Goal: Communication & Community: Answer question/provide support

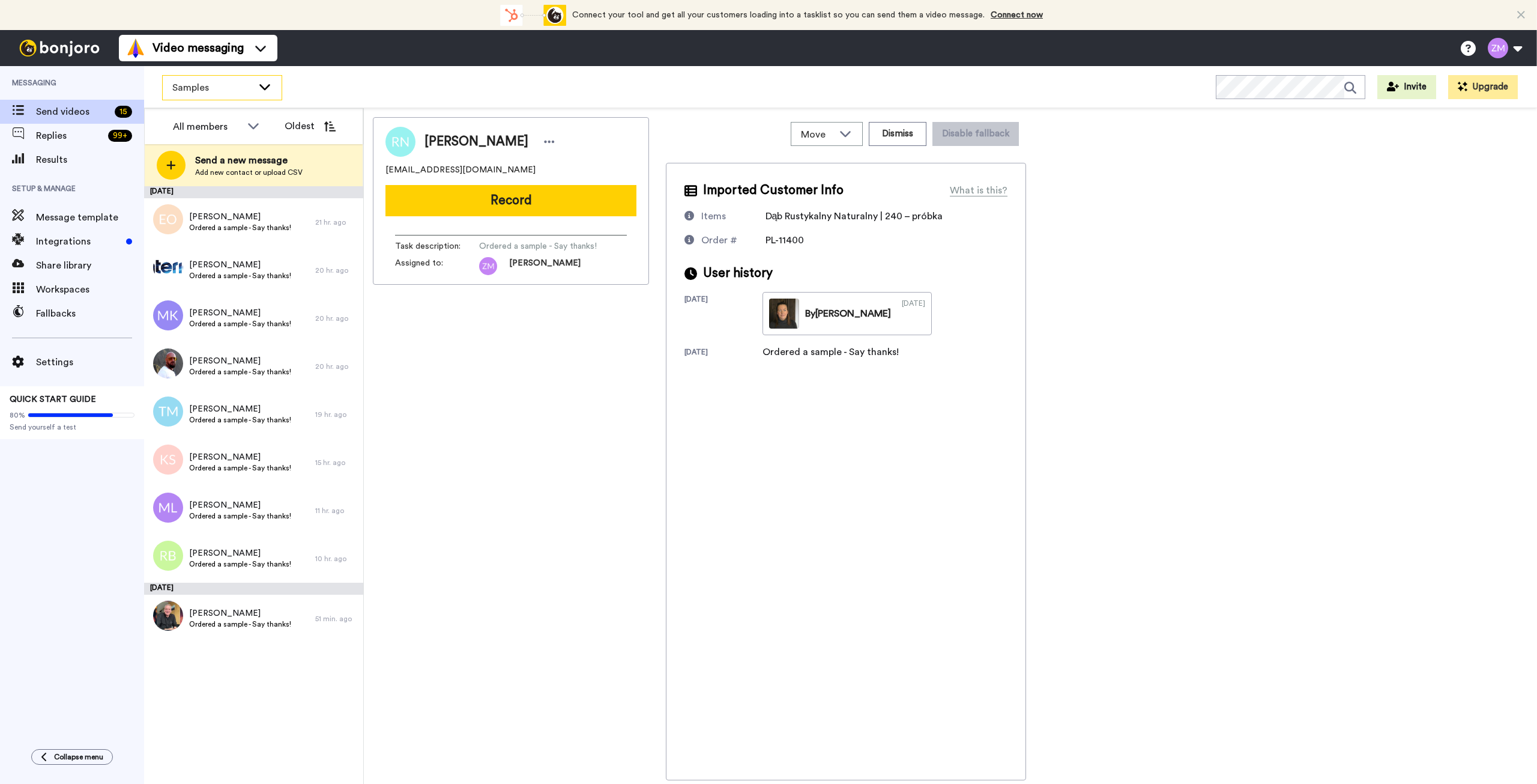
click at [263, 86] on icon at bounding box center [265, 87] width 11 height 6
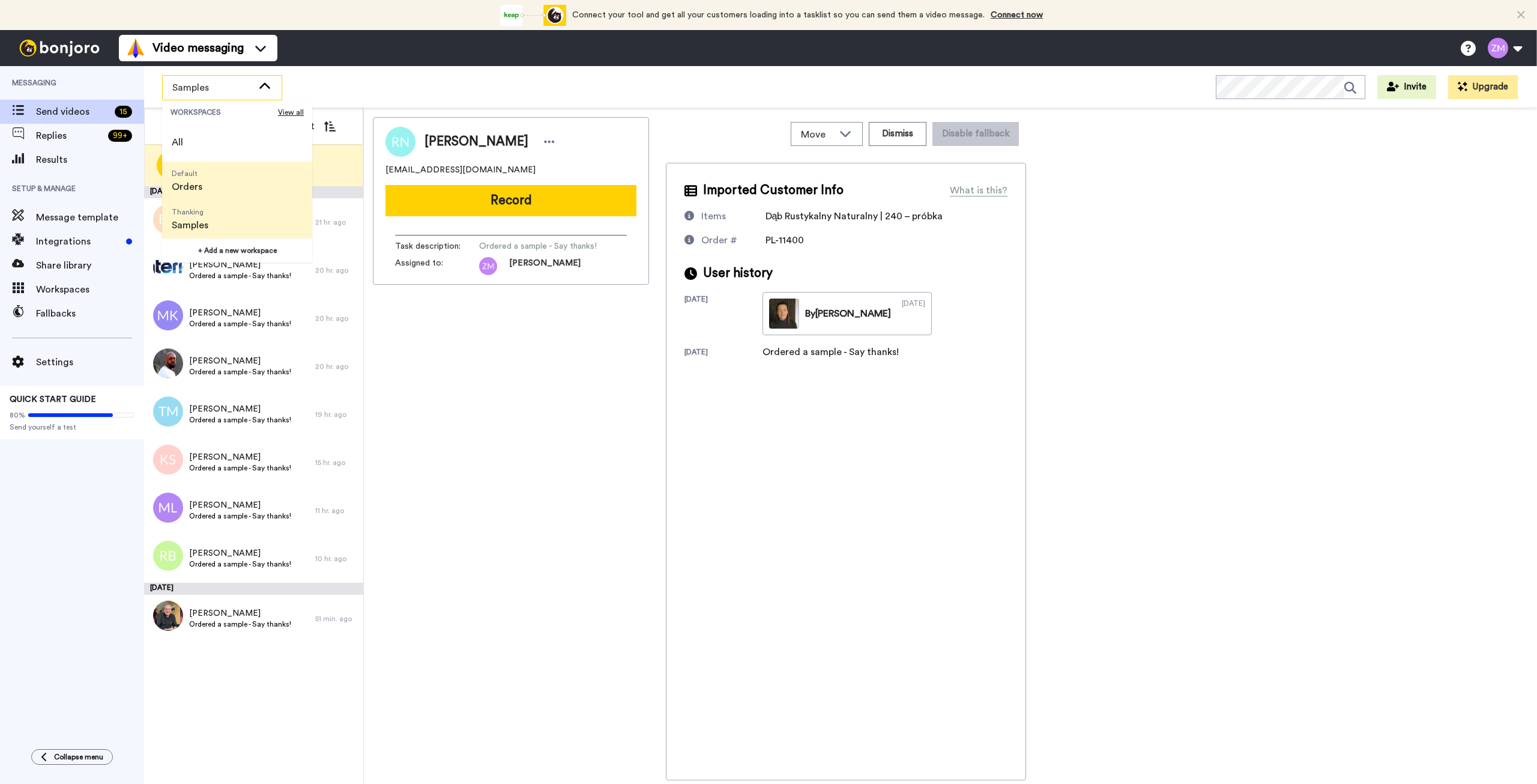
click at [222, 183] on li "Default Orders" at bounding box center [237, 181] width 150 height 38
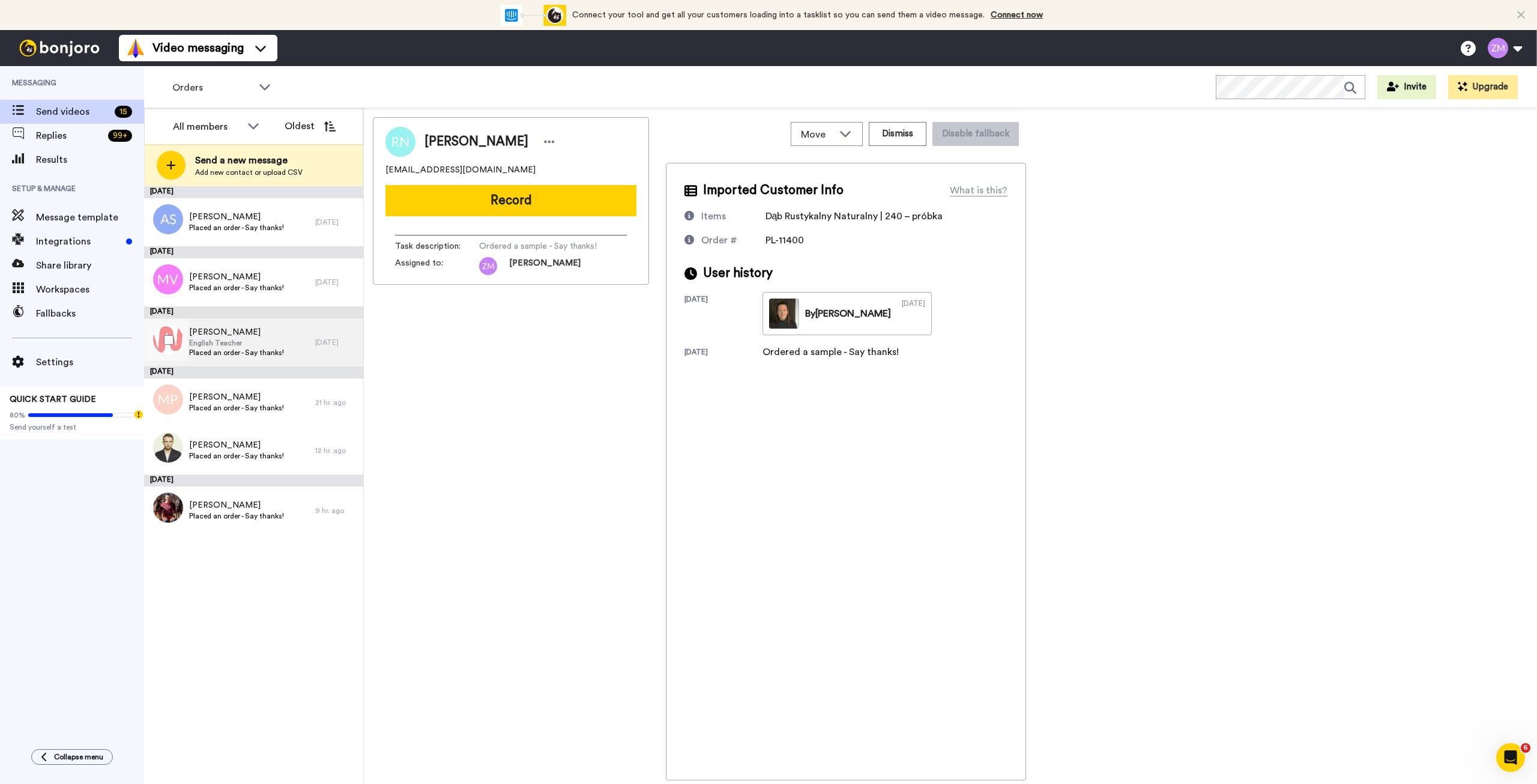
click at [279, 340] on span "English Teacher" at bounding box center [236, 343] width 95 height 10
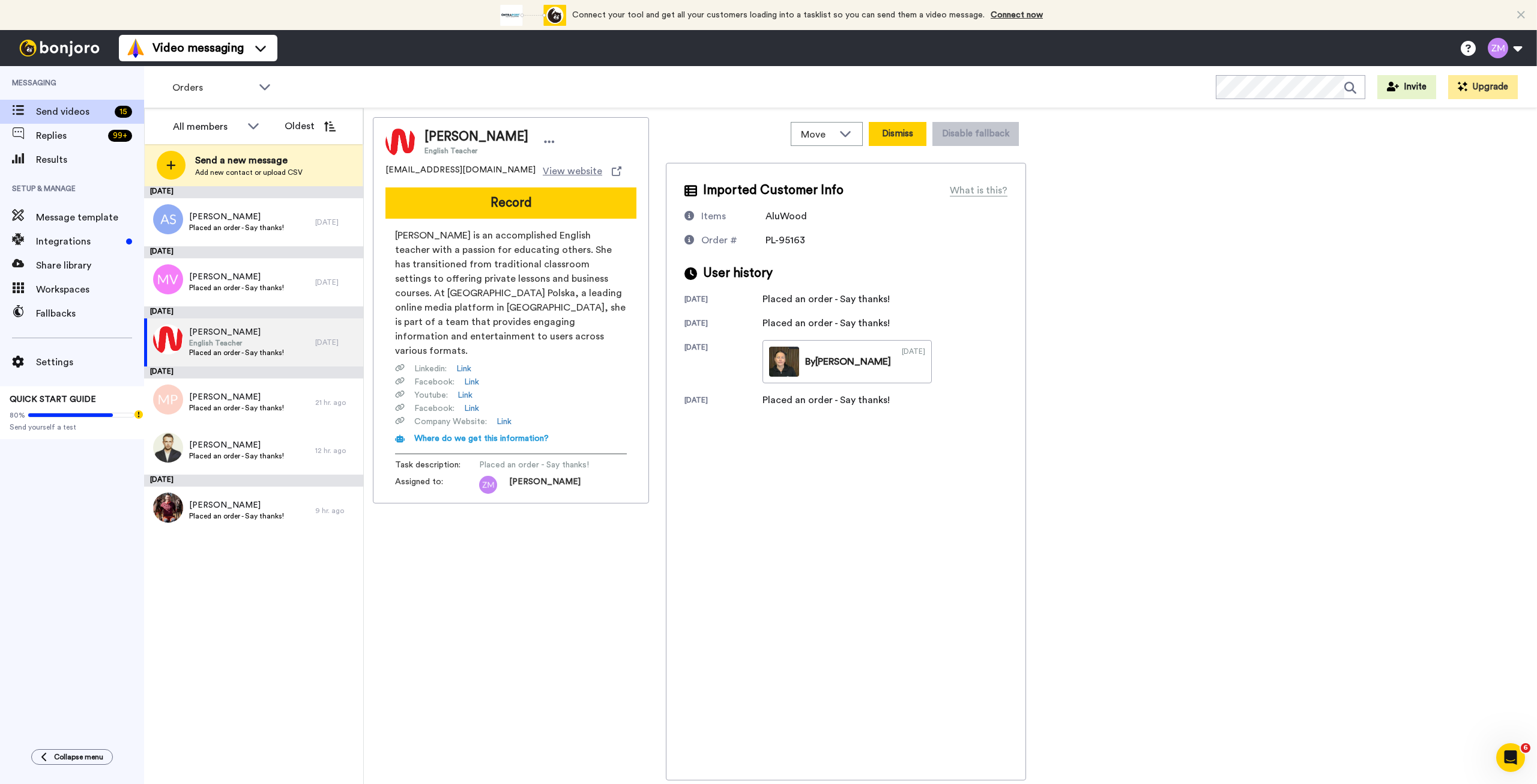
click at [891, 130] on button "Dismiss" at bounding box center [897, 134] width 57 height 24
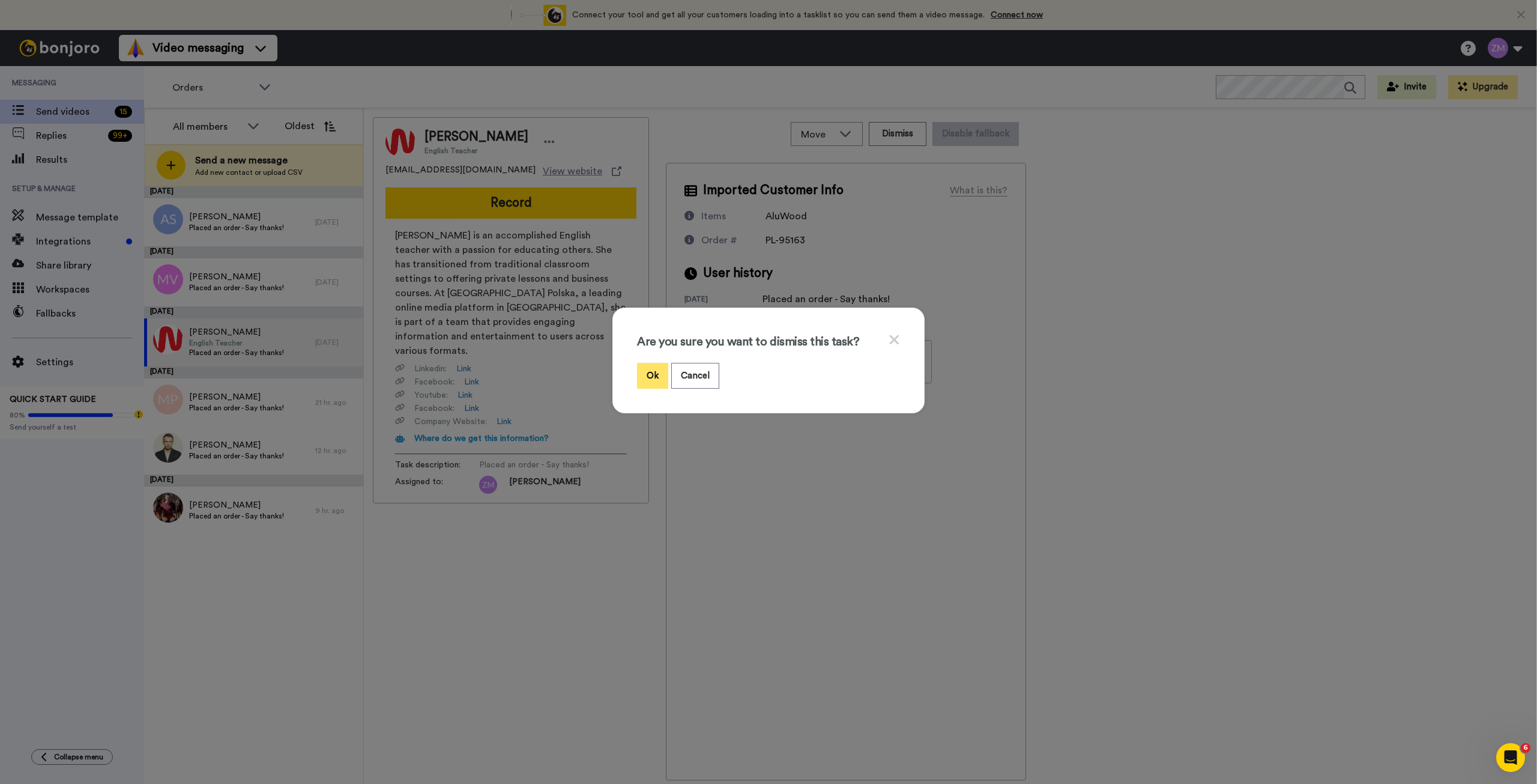
click at [640, 373] on button "Ok" at bounding box center [653, 376] width 31 height 26
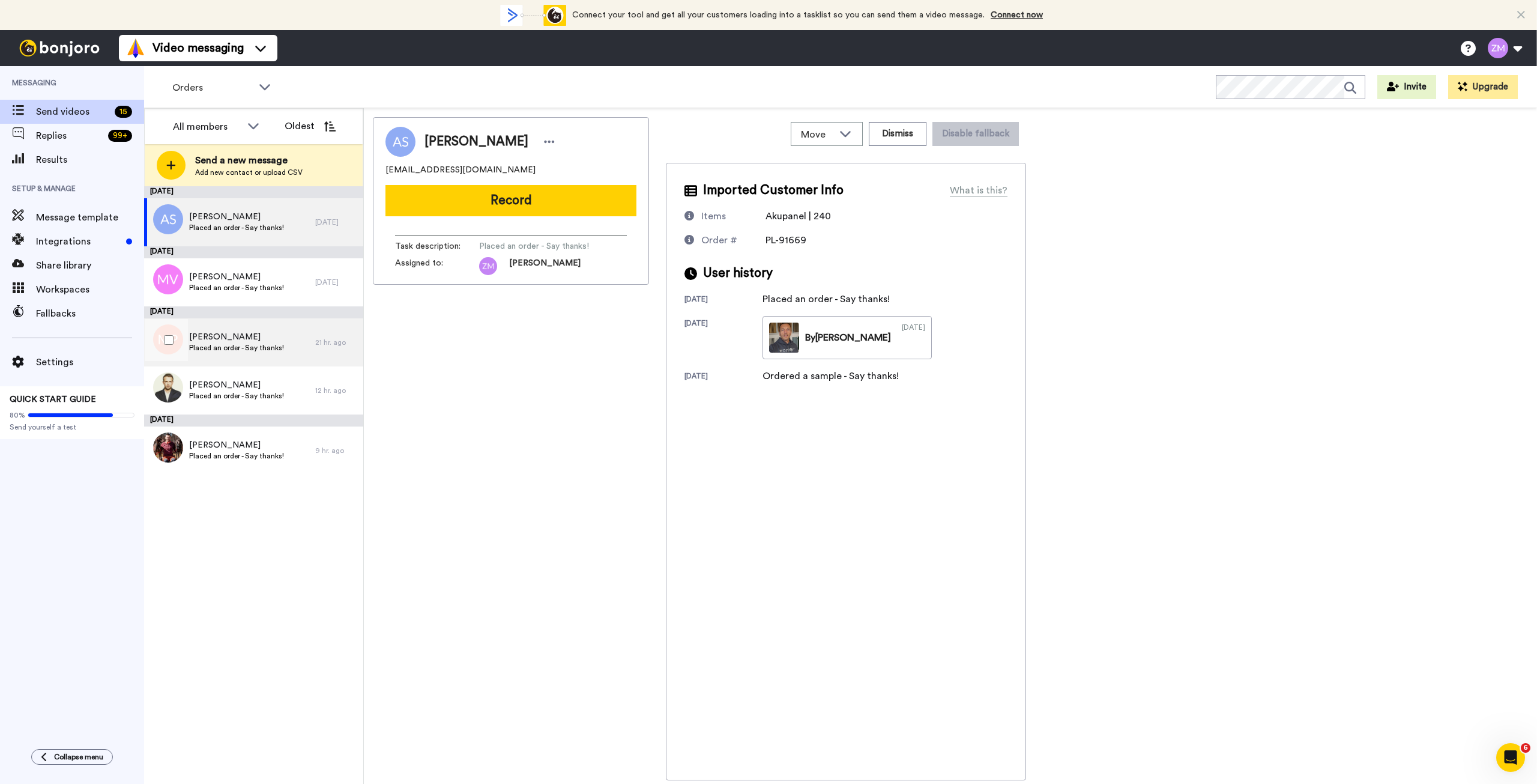
click at [262, 339] on span "Maciej Przybylski" at bounding box center [236, 336] width 95 height 12
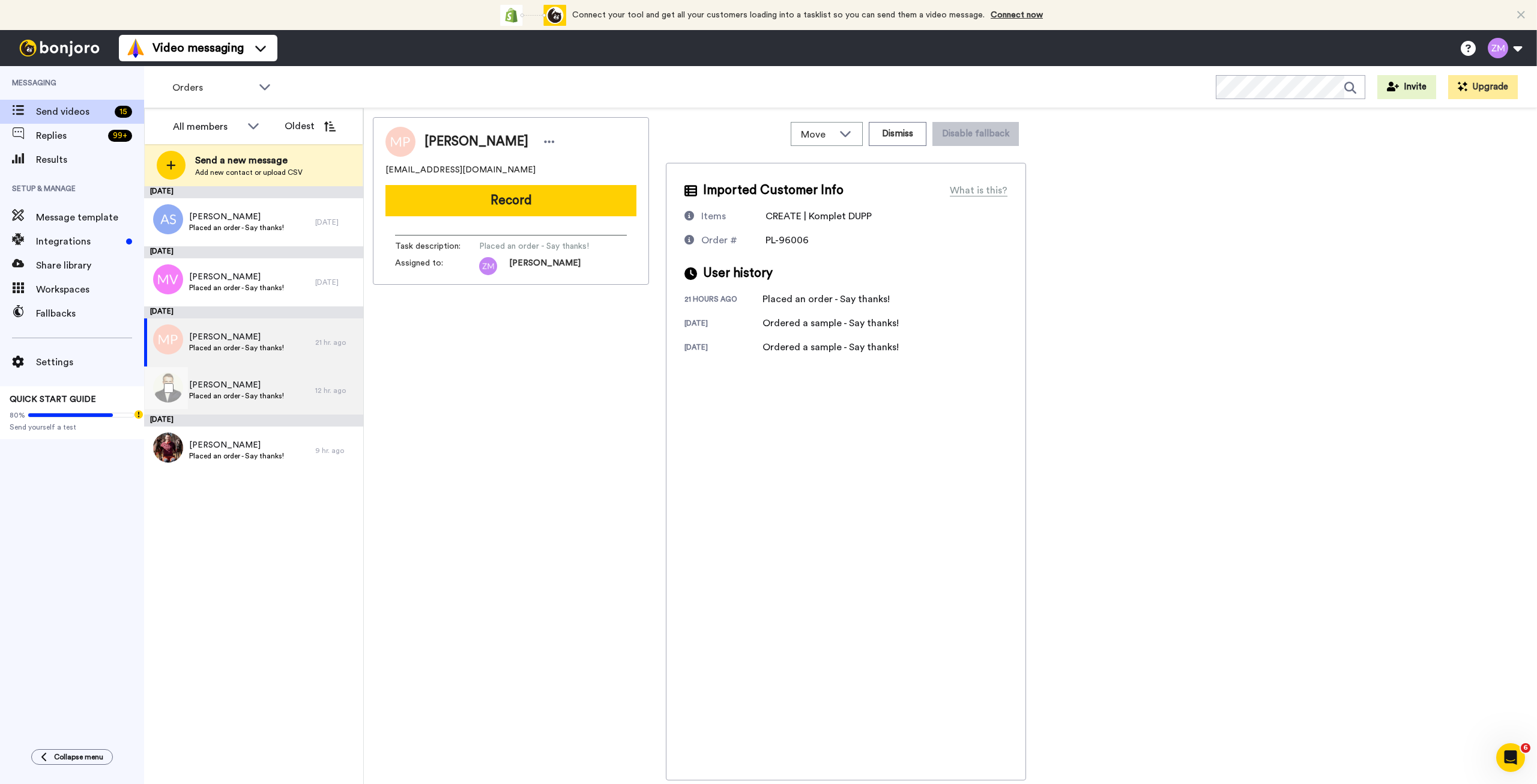
click at [289, 391] on div "Michał Romańczuk Placed an order - Say thanks!" at bounding box center [230, 390] width 171 height 48
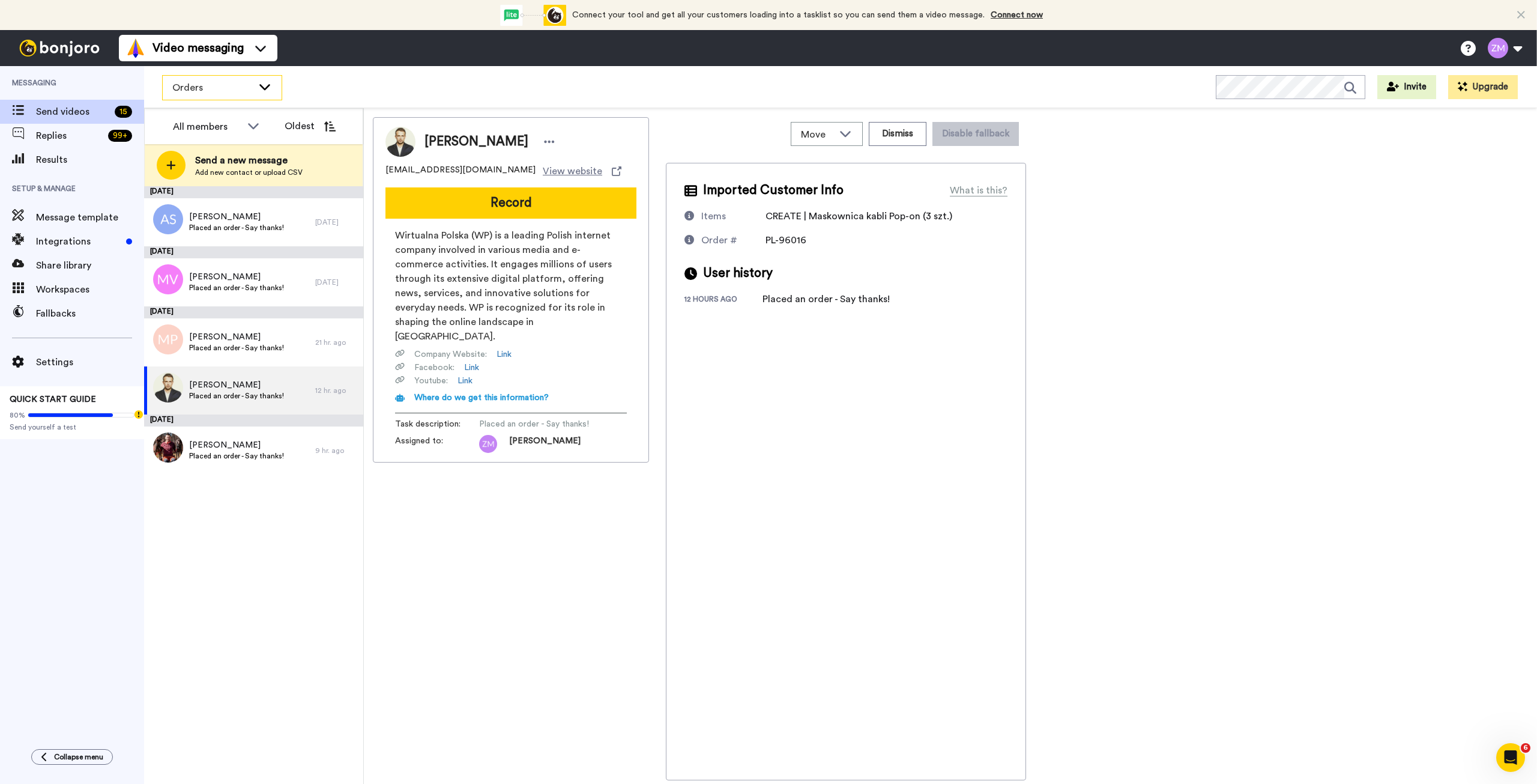
click at [263, 85] on icon at bounding box center [265, 86] width 15 height 12
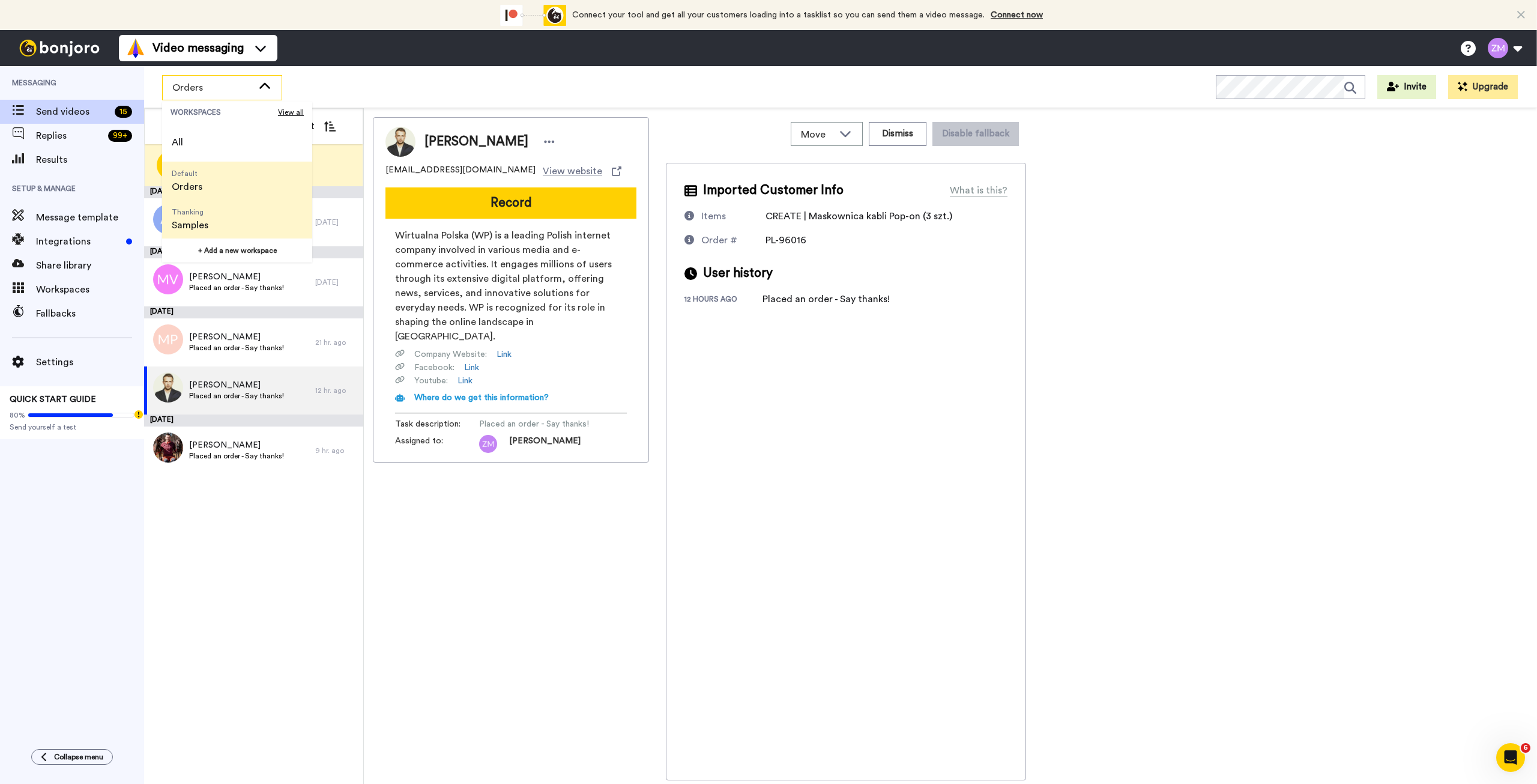
click at [232, 224] on li "Thanking Samples" at bounding box center [237, 219] width 150 height 38
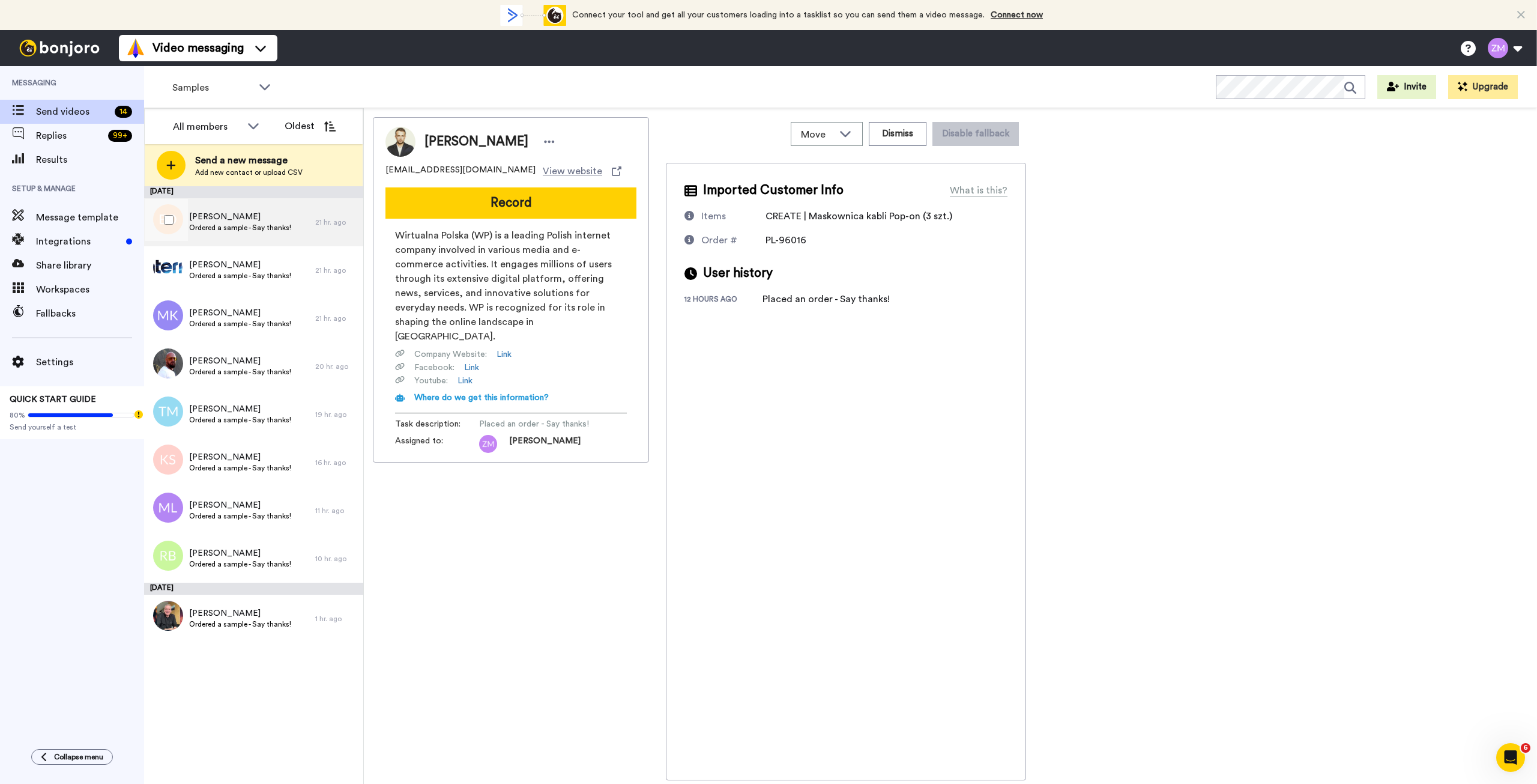
click at [253, 222] on span "Ordered a sample - Say thanks!" at bounding box center [240, 227] width 102 height 10
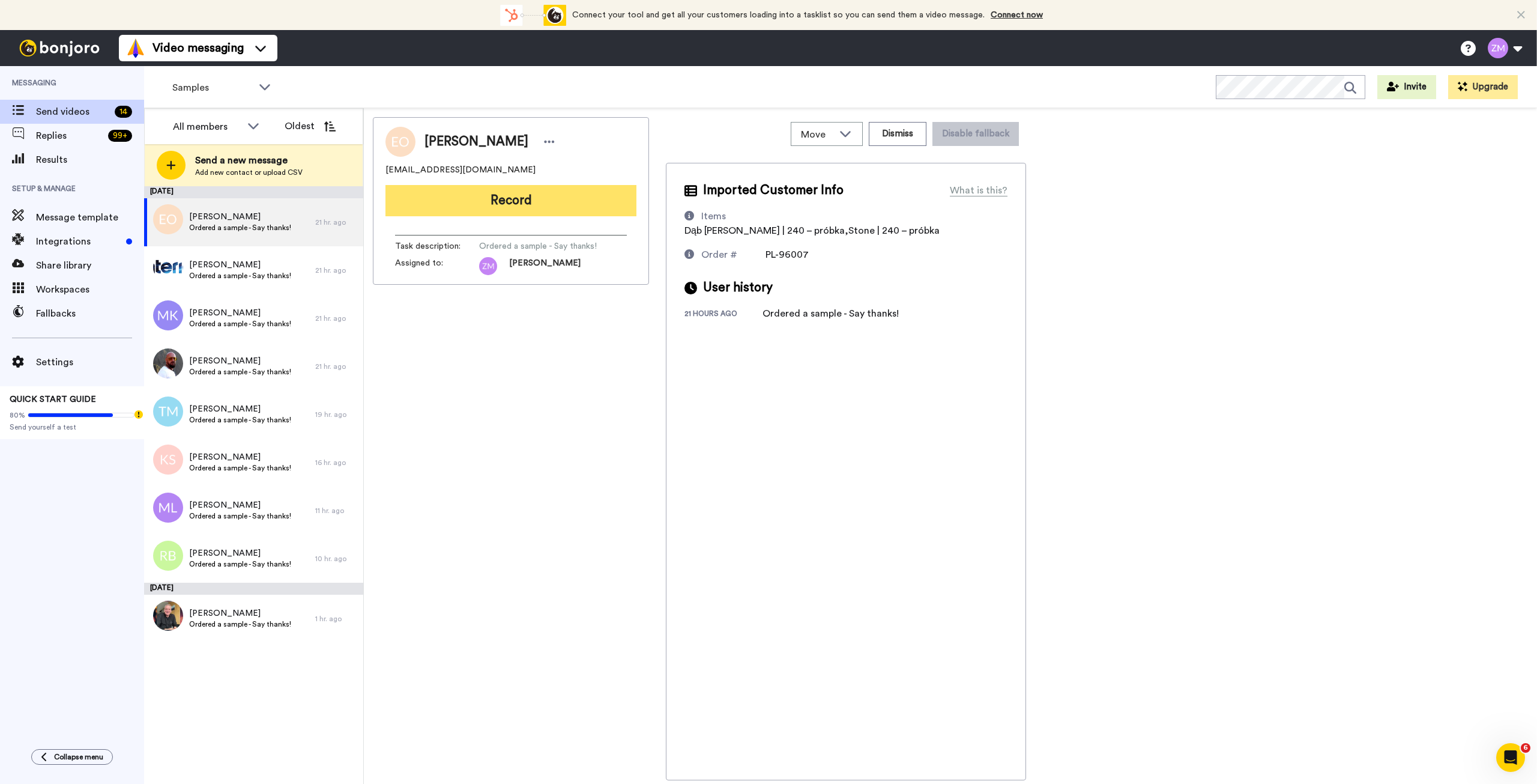
click at [523, 202] on button "Record" at bounding box center [511, 201] width 251 height 31
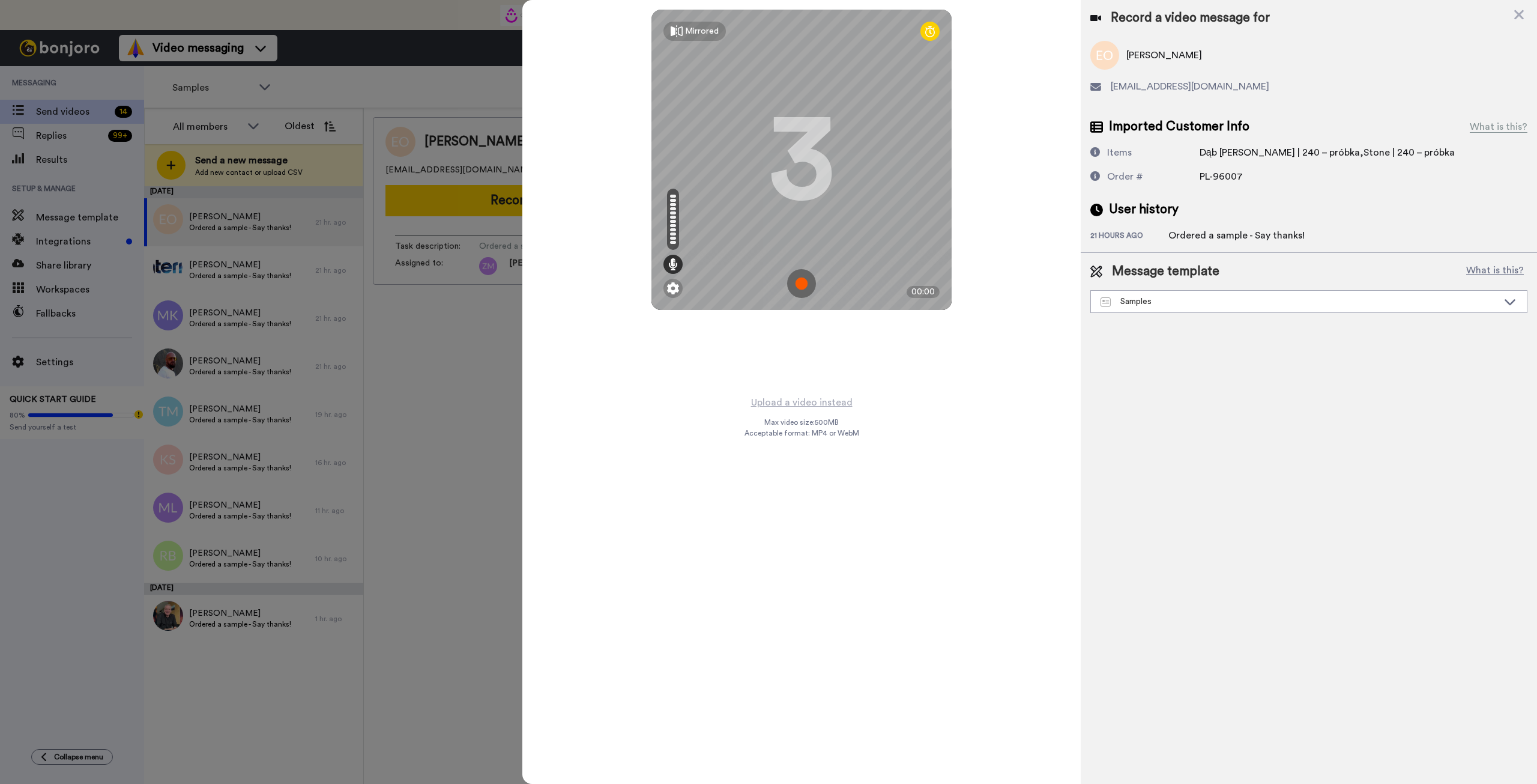
click at [801, 284] on img at bounding box center [802, 284] width 29 height 29
click at [800, 278] on img at bounding box center [802, 284] width 29 height 29
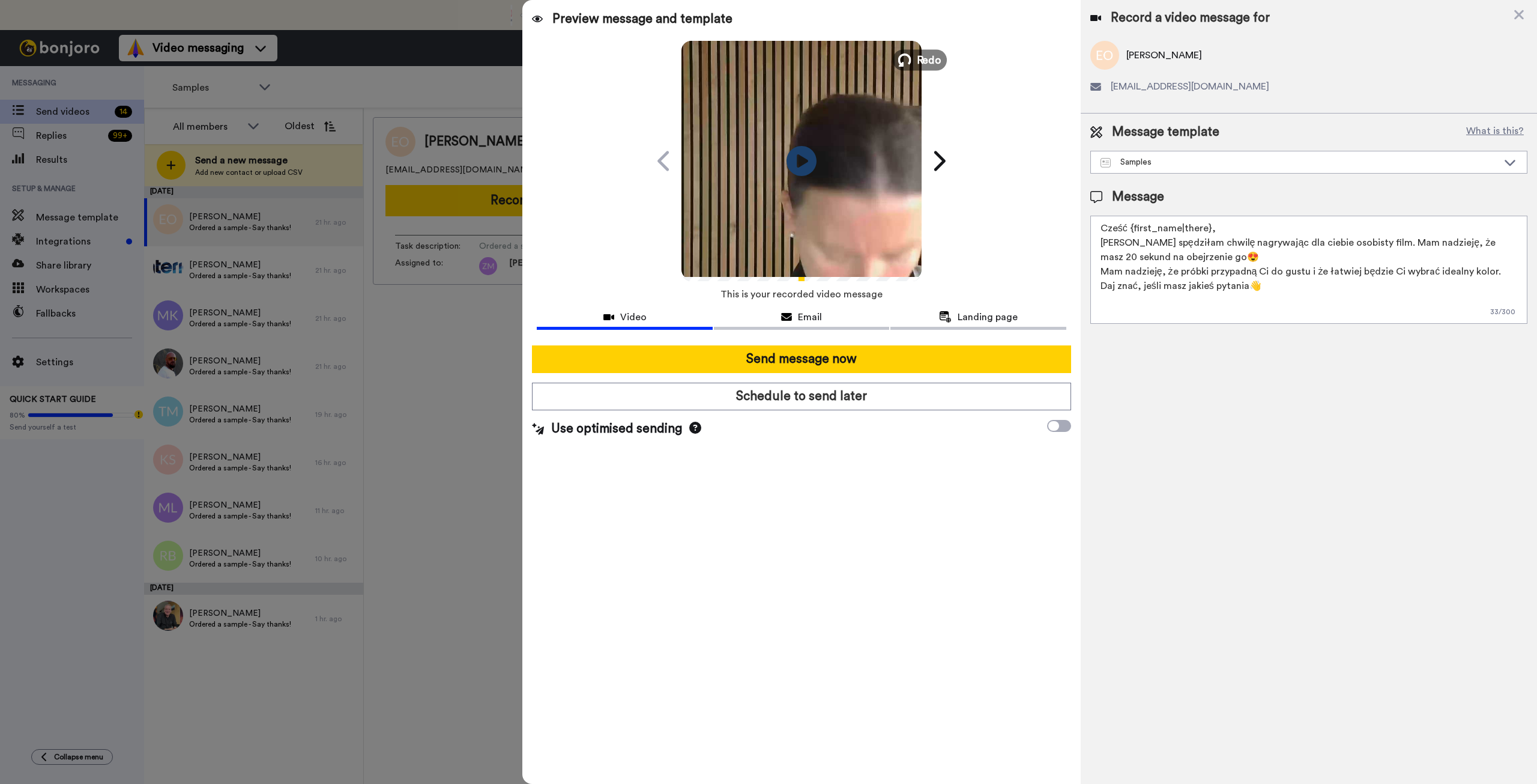
click at [918, 62] on span "Redo" at bounding box center [930, 59] width 26 height 15
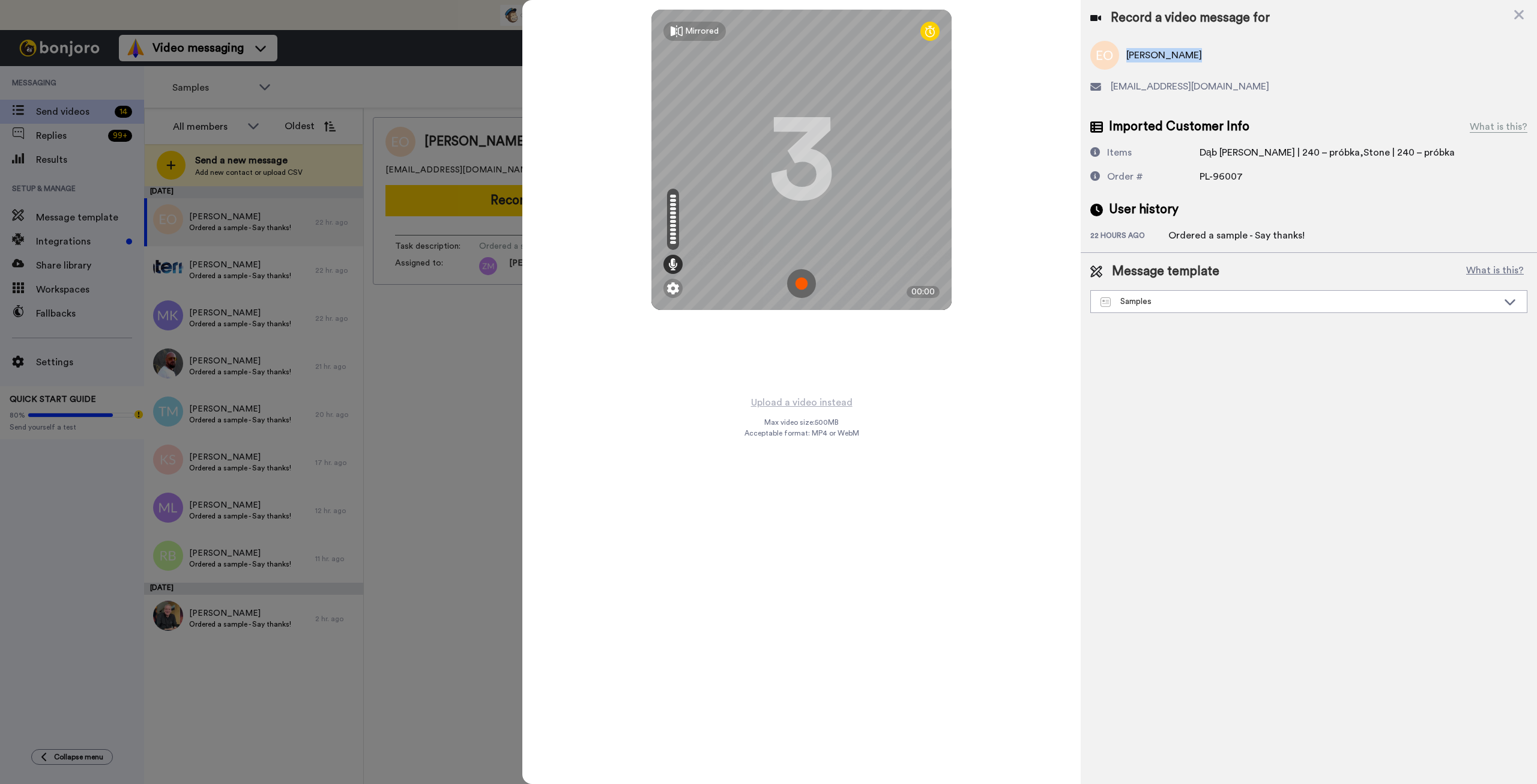
drag, startPoint x: 1200, startPoint y: 54, endPoint x: 1129, endPoint y: 54, distance: 71.0
click at [1129, 54] on div "[PERSON_NAME]" at bounding box center [1309, 56] width 438 height 29
click at [801, 284] on img at bounding box center [802, 284] width 29 height 29
click at [805, 283] on img at bounding box center [802, 284] width 29 height 29
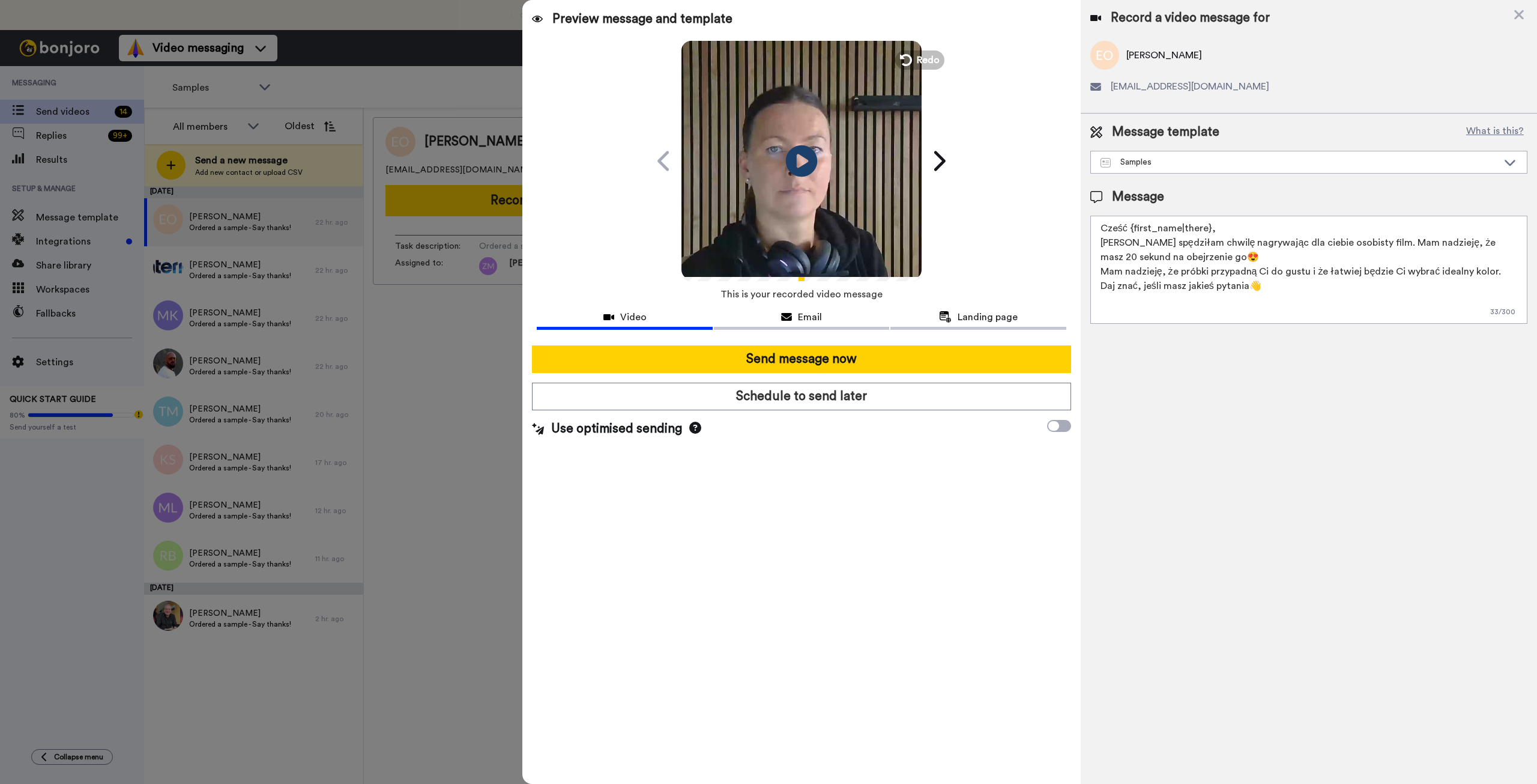
click at [801, 159] on icon "Play/Pause" at bounding box center [801, 160] width 32 height 57
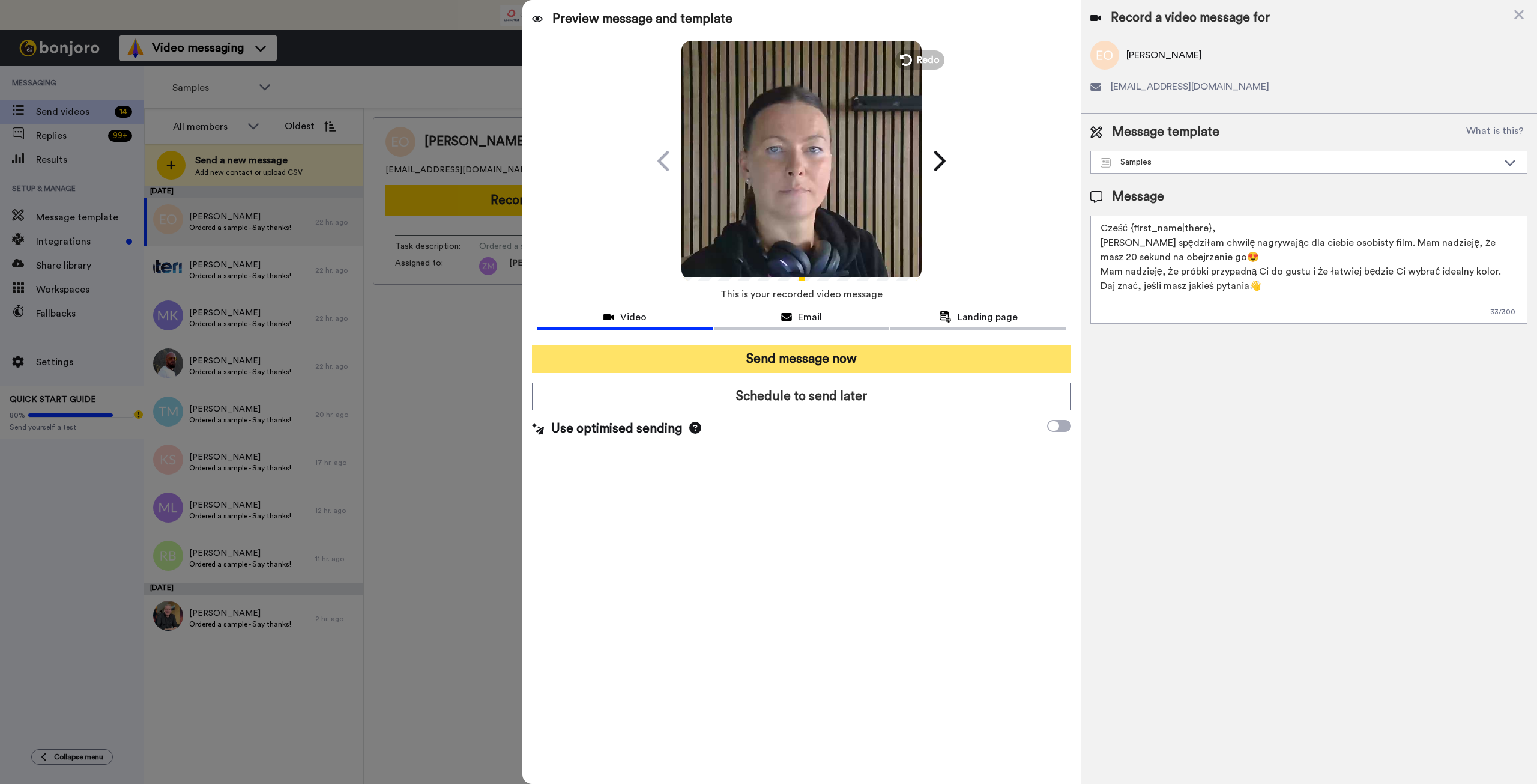
click at [868, 356] on button "Send message now" at bounding box center [801, 359] width 539 height 27
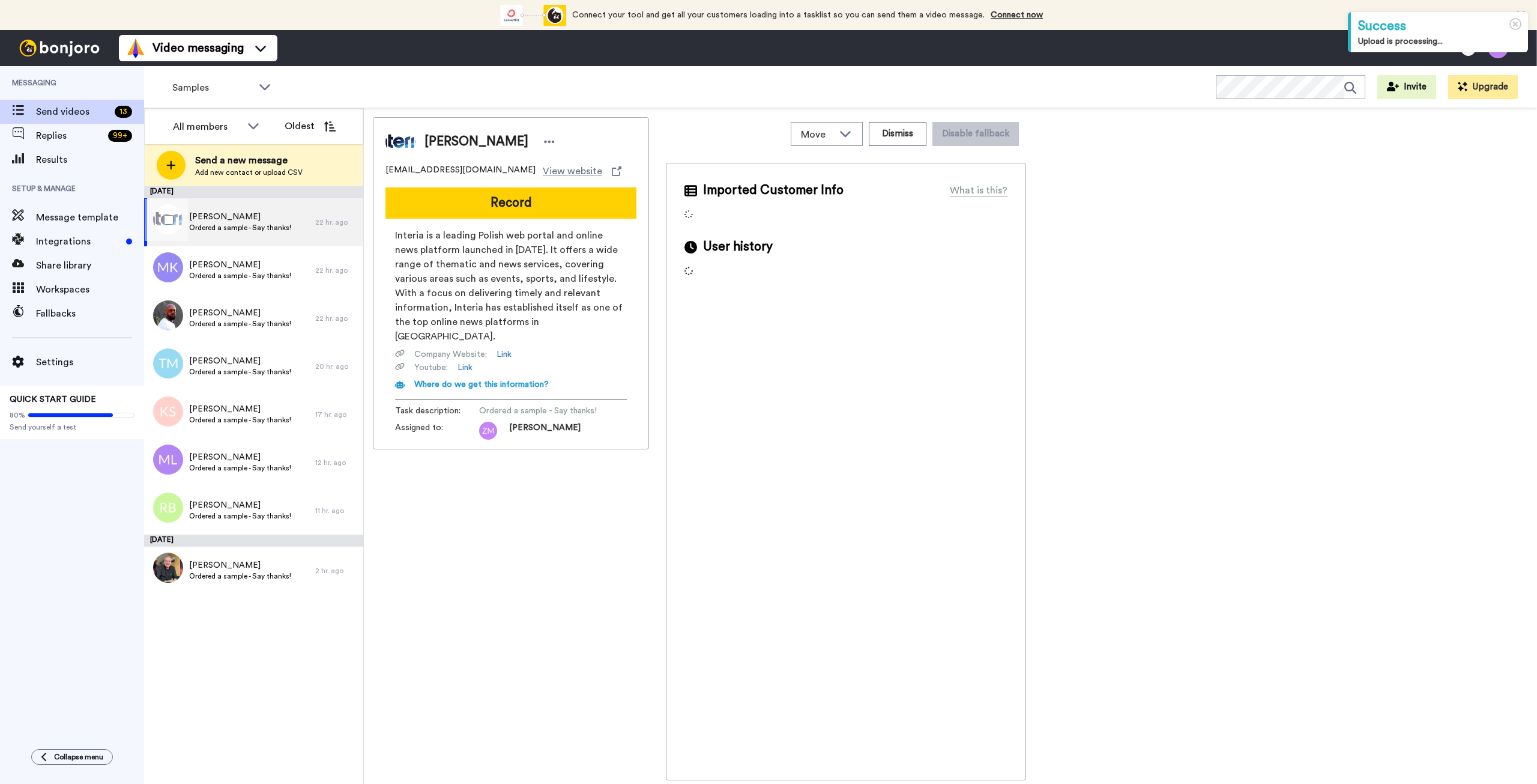
click at [228, 230] on span "Ordered a sample - Say thanks!" at bounding box center [240, 227] width 102 height 10
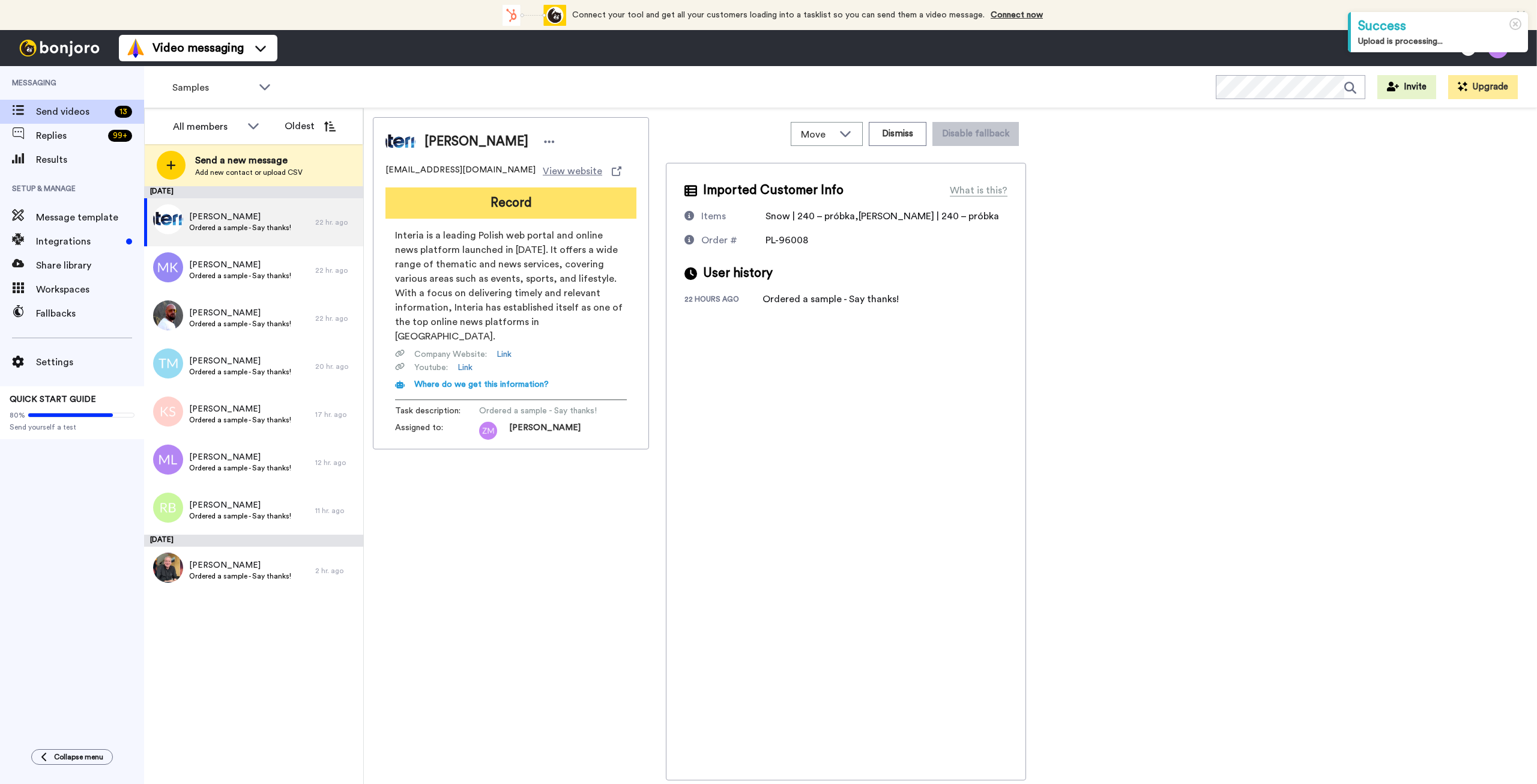
click at [506, 208] on button "Record" at bounding box center [511, 203] width 251 height 31
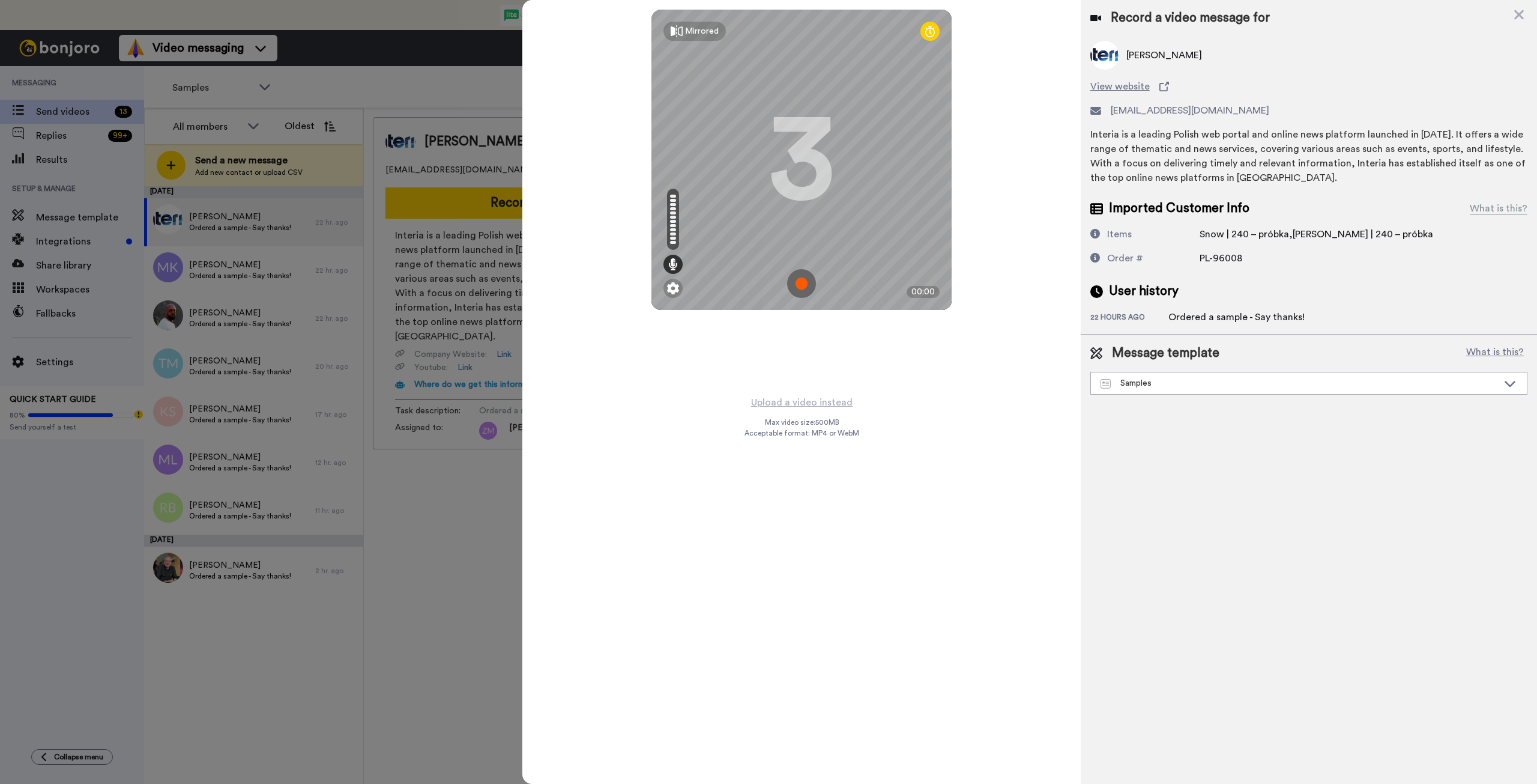
click at [805, 285] on img at bounding box center [802, 284] width 29 height 29
click at [809, 273] on img at bounding box center [802, 284] width 29 height 29
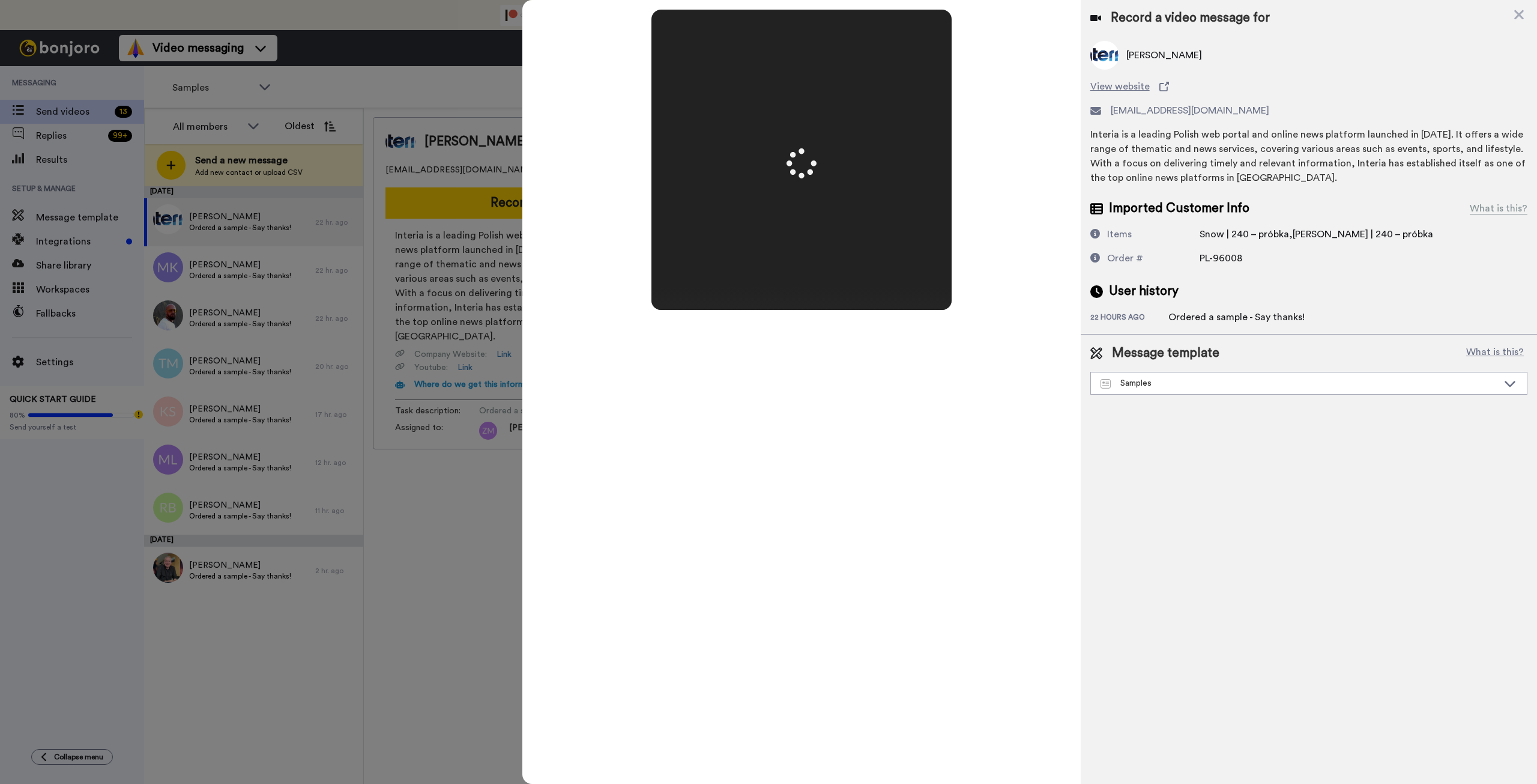
click at [801, 281] on video at bounding box center [801, 160] width 601 height 300
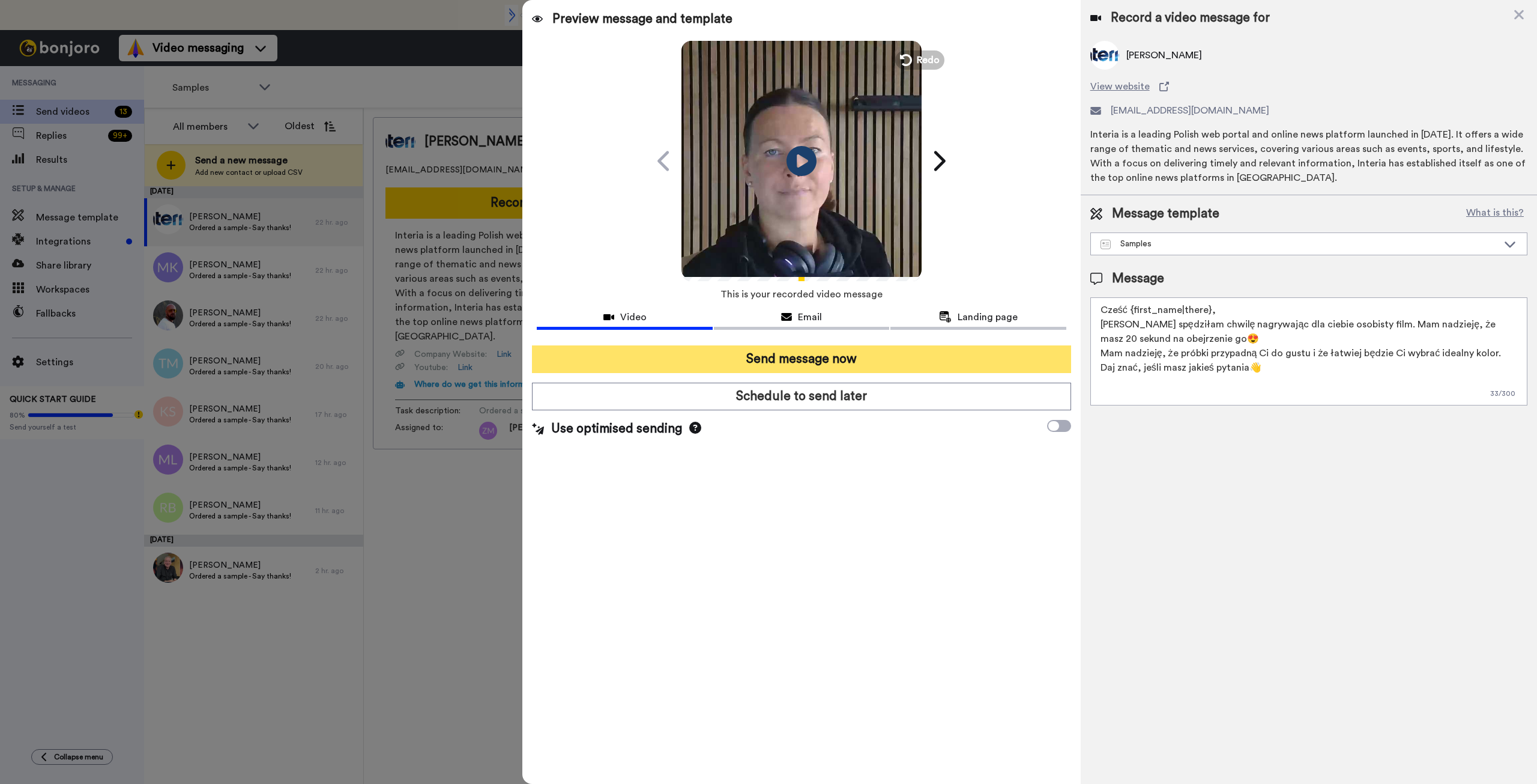
click at [873, 357] on button "Send message now" at bounding box center [801, 359] width 539 height 27
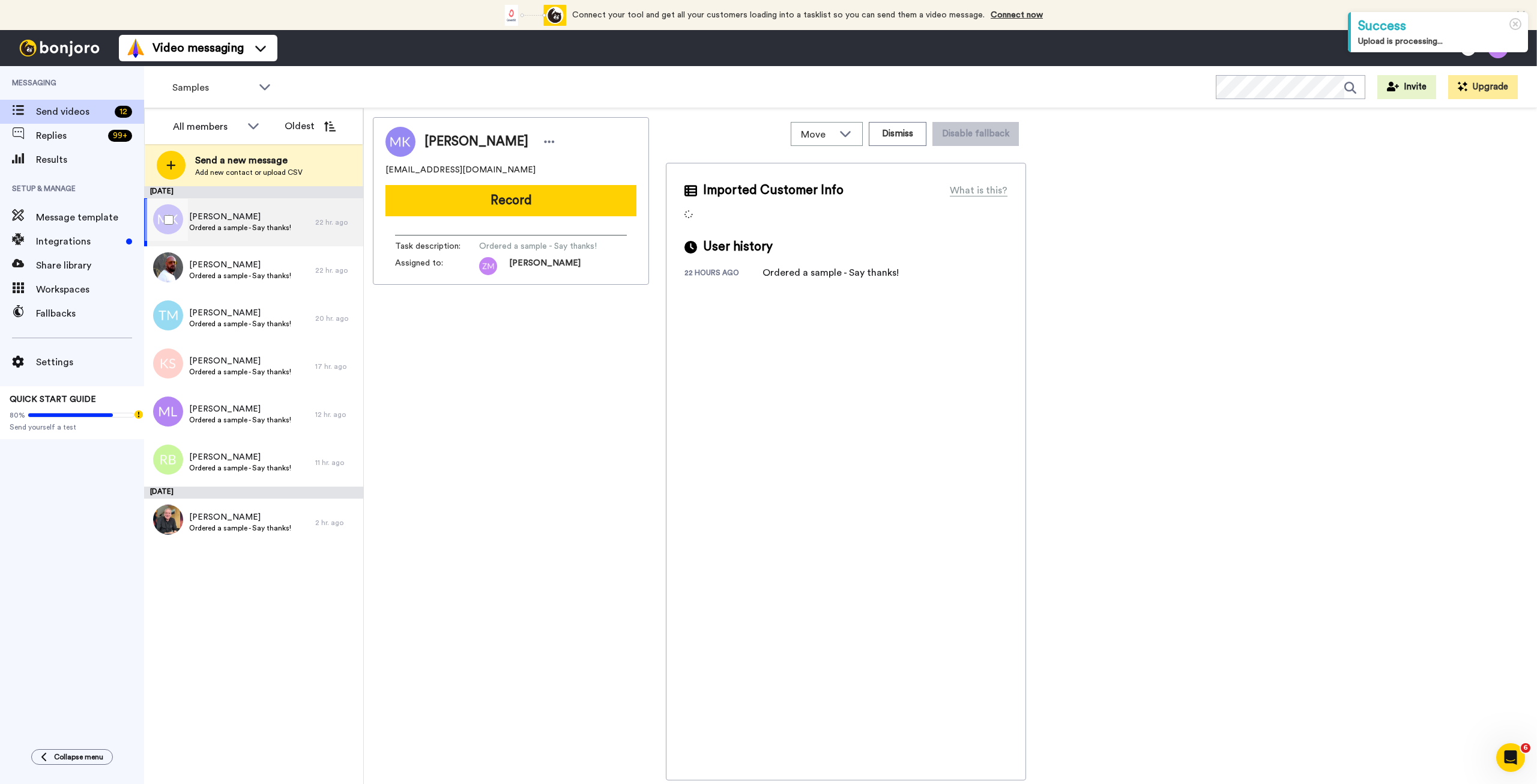
click at [253, 224] on span "Ordered a sample - Say thanks!" at bounding box center [240, 227] width 102 height 10
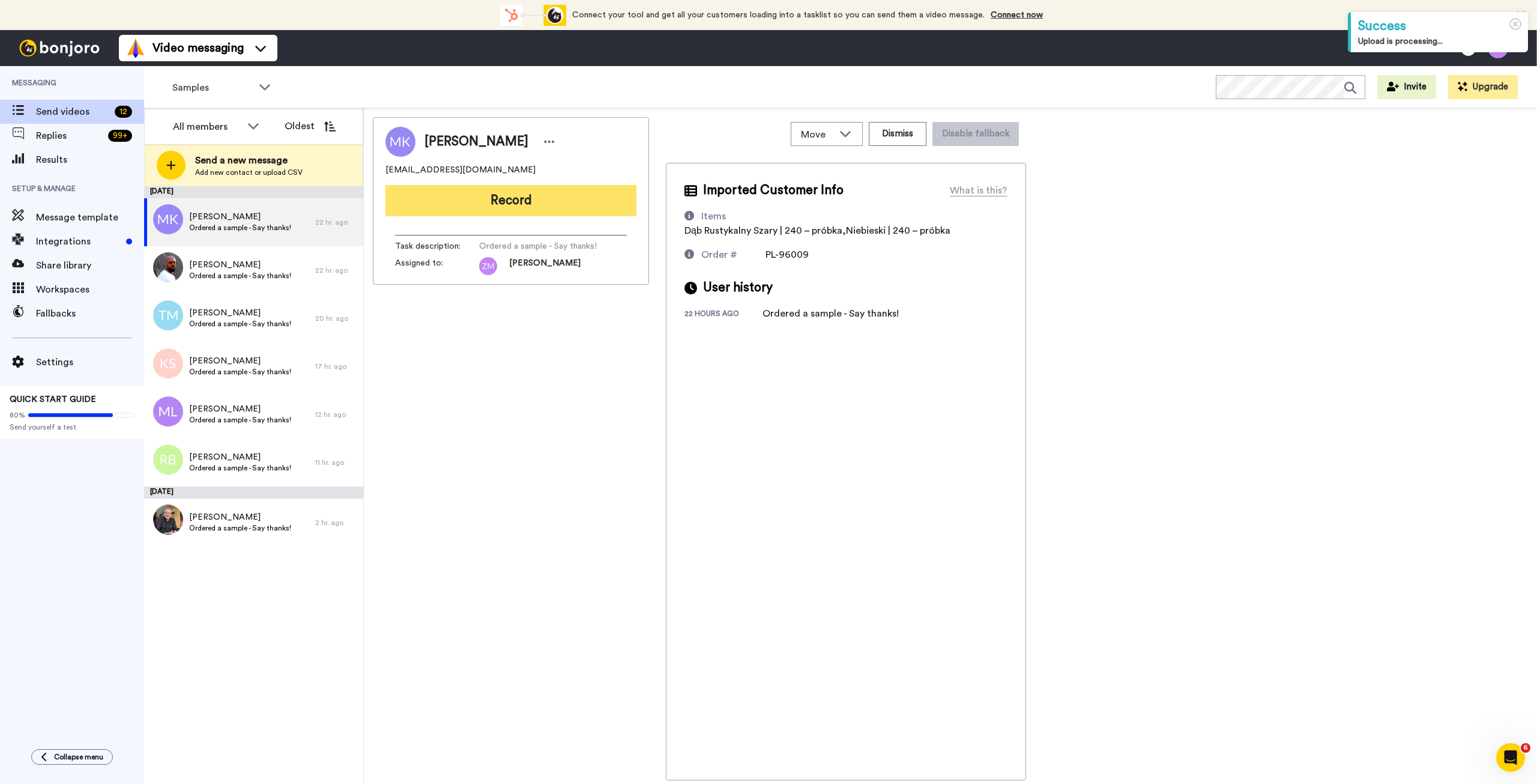
click at [541, 203] on button "Record" at bounding box center [511, 201] width 251 height 31
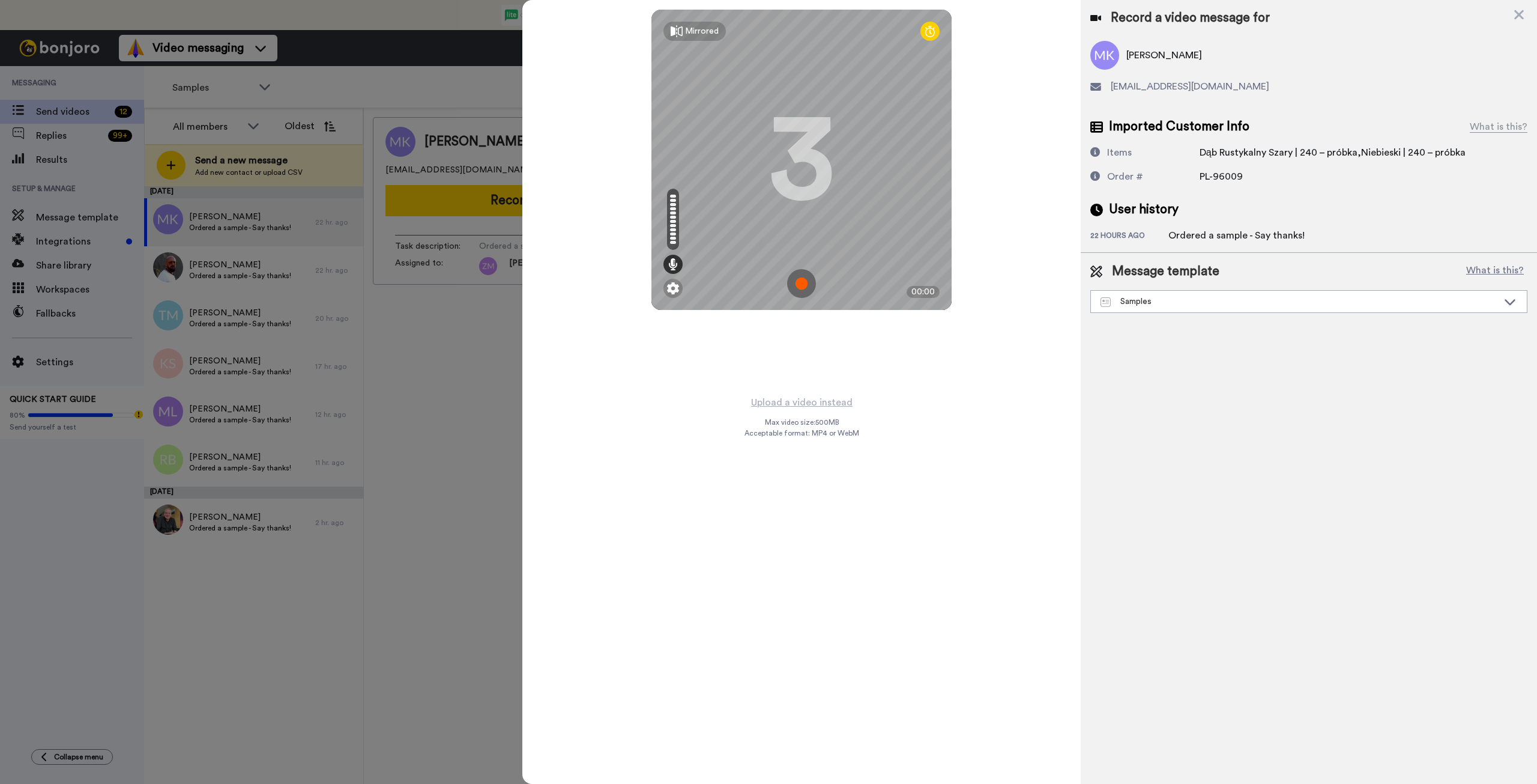
click at [803, 283] on img at bounding box center [802, 284] width 29 height 29
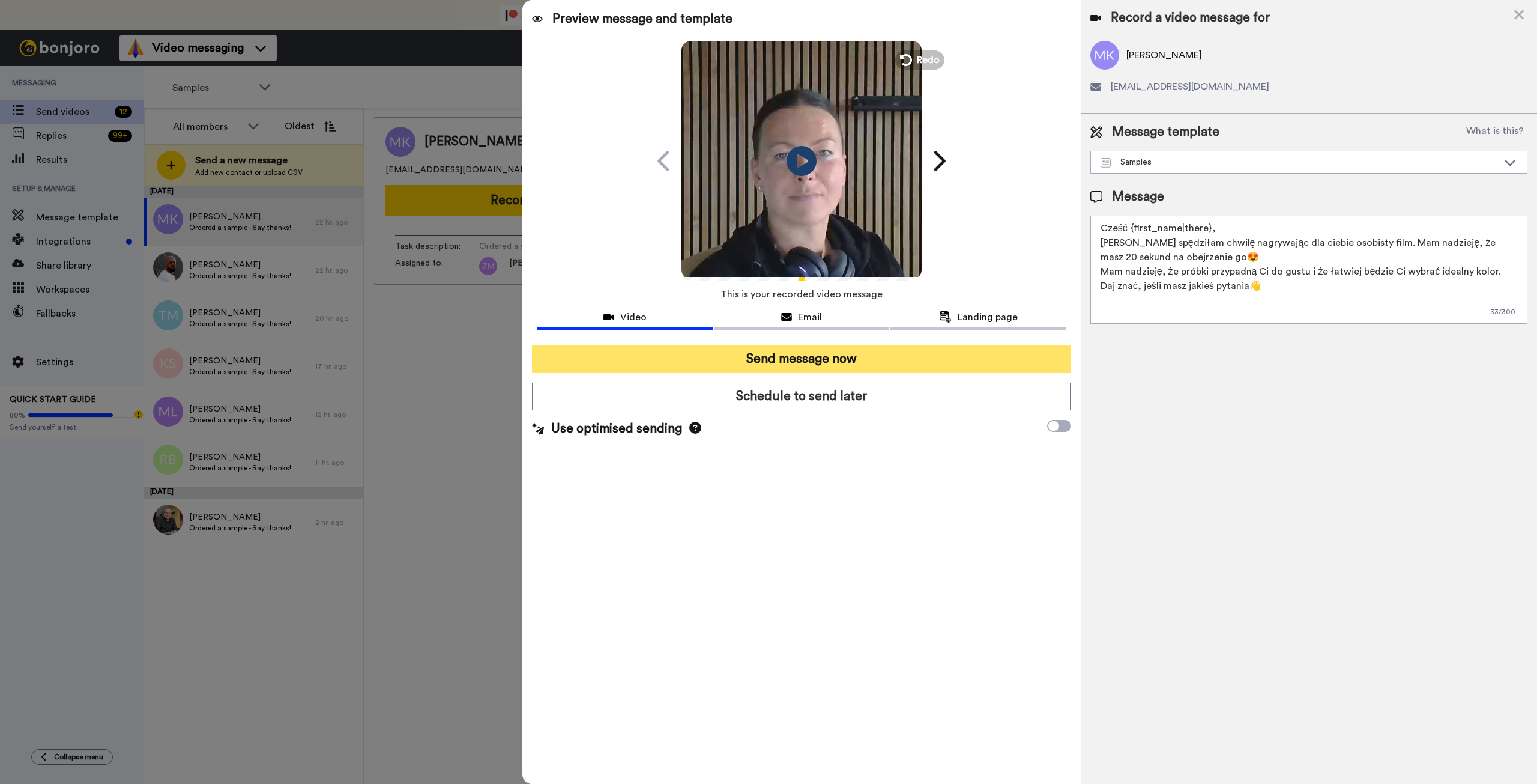
click at [863, 356] on button "Send message now" at bounding box center [801, 359] width 539 height 27
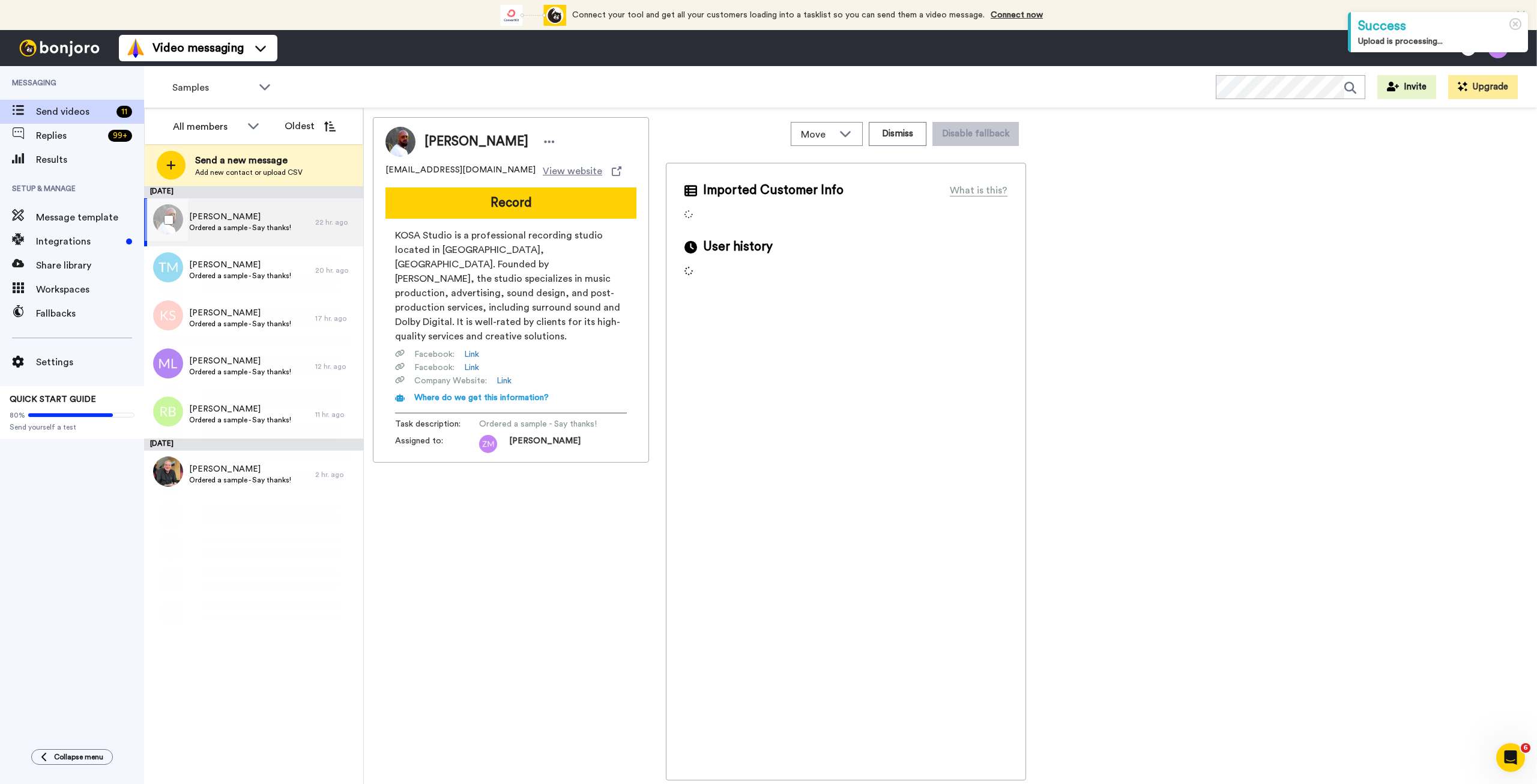
click at [232, 226] on span "Ordered a sample - Say thanks!" at bounding box center [240, 227] width 102 height 10
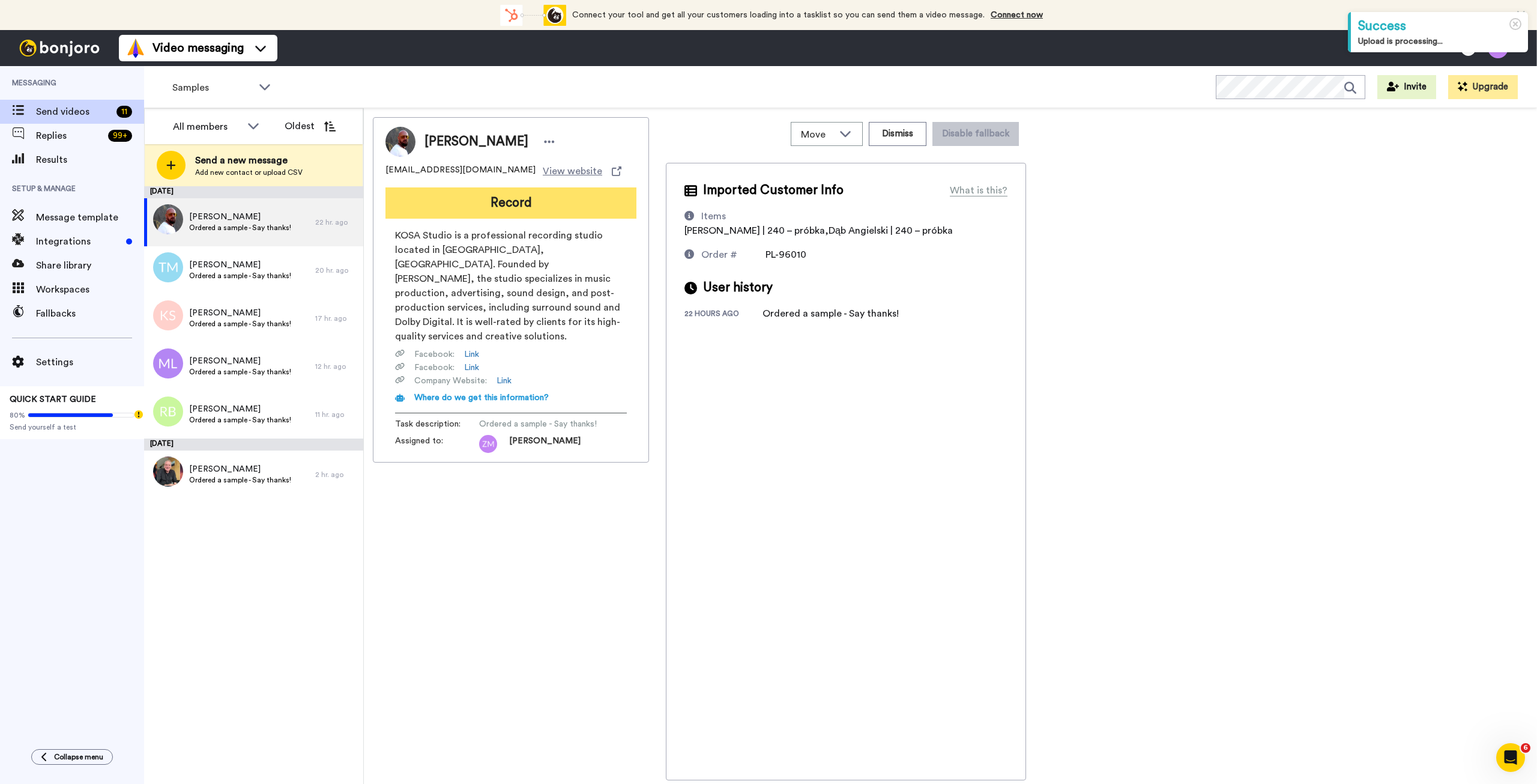
click at [553, 209] on button "Record" at bounding box center [511, 203] width 251 height 31
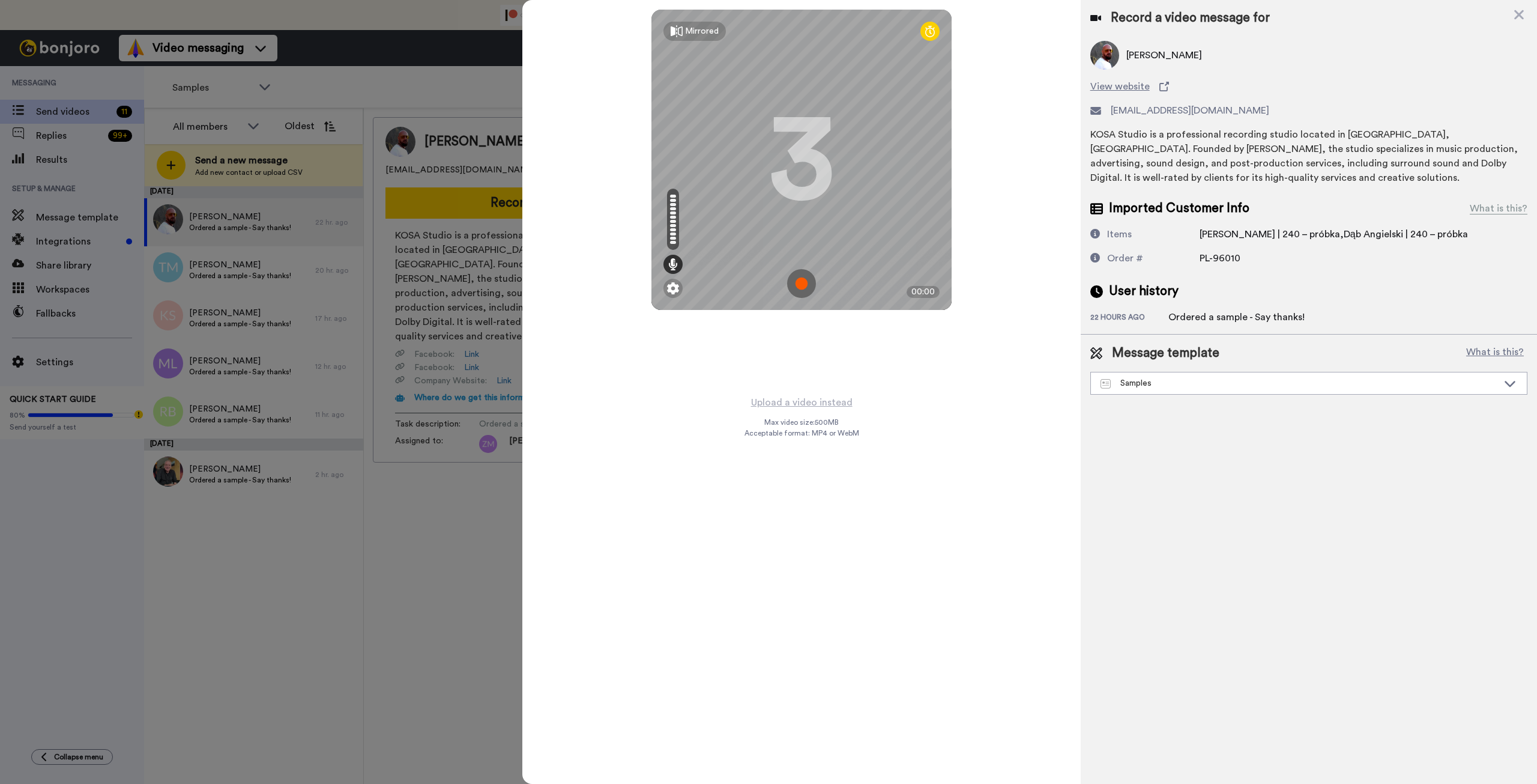
click at [800, 285] on img at bounding box center [802, 284] width 29 height 29
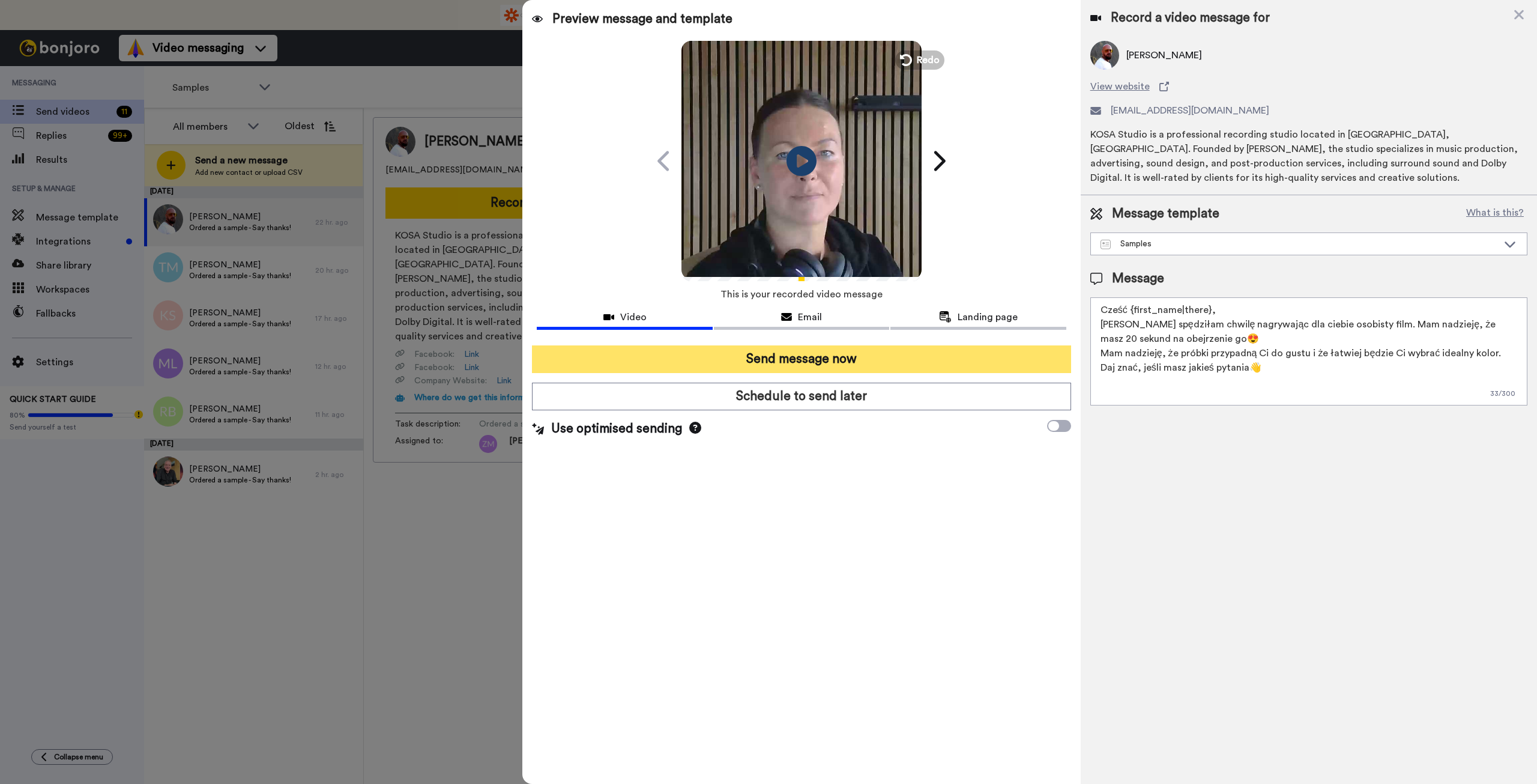
click at [923, 358] on button "Send message now" at bounding box center [801, 359] width 539 height 27
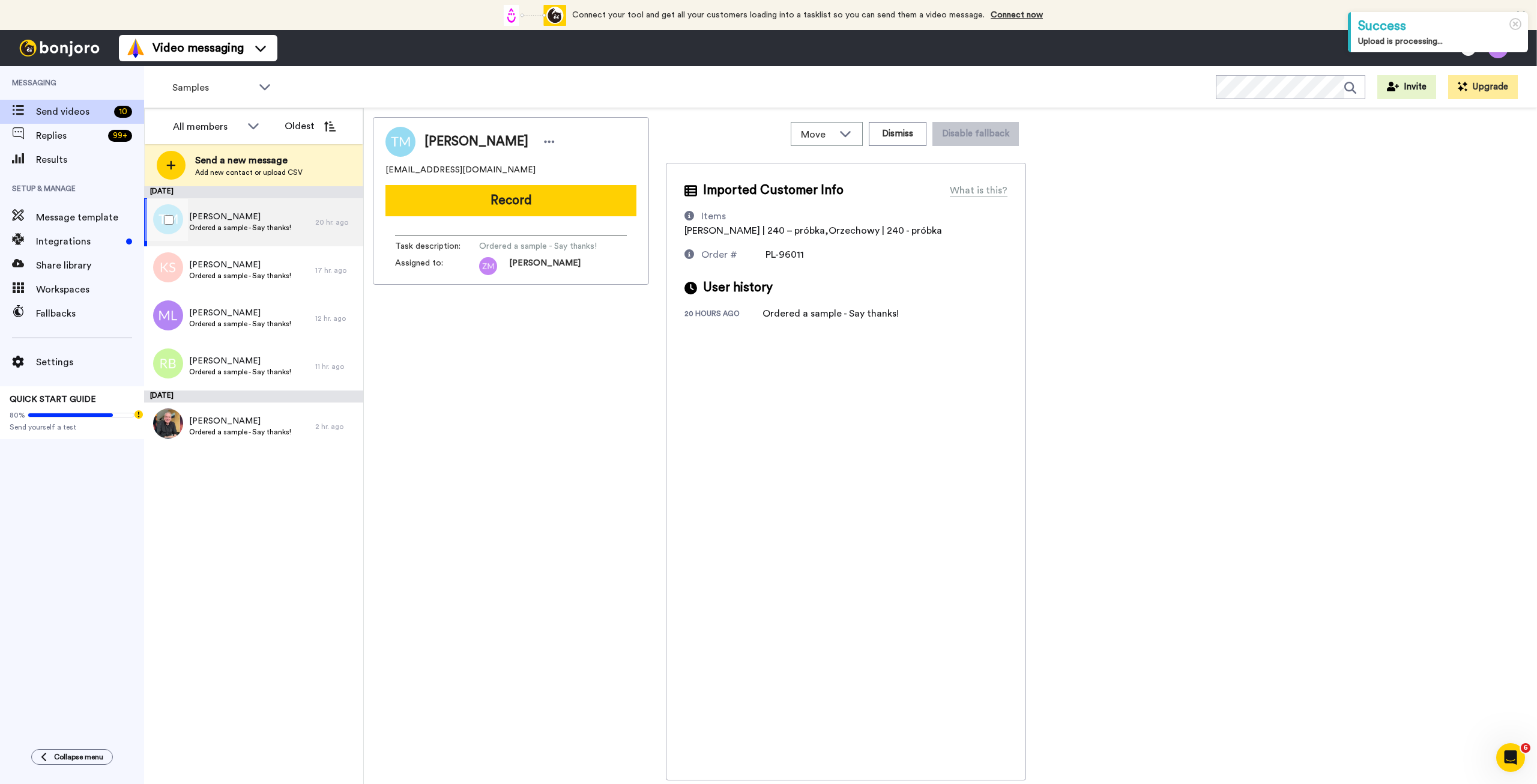
click at [234, 221] on span "Tomasz Majchrzyk" at bounding box center [240, 216] width 102 height 12
click at [491, 201] on button "Record" at bounding box center [511, 201] width 251 height 31
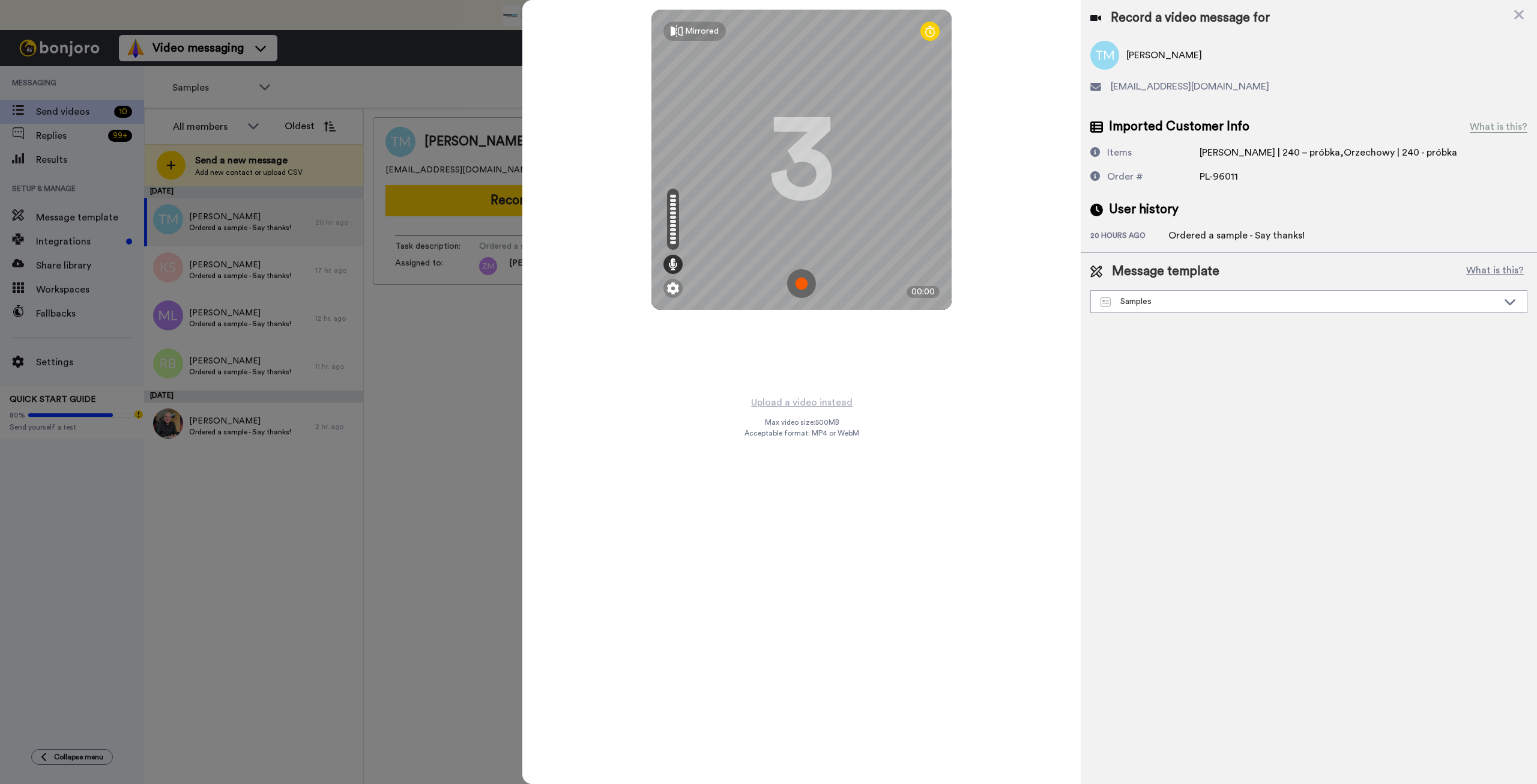
click at [797, 284] on img at bounding box center [802, 284] width 29 height 29
click at [801, 280] on img at bounding box center [802, 284] width 29 height 29
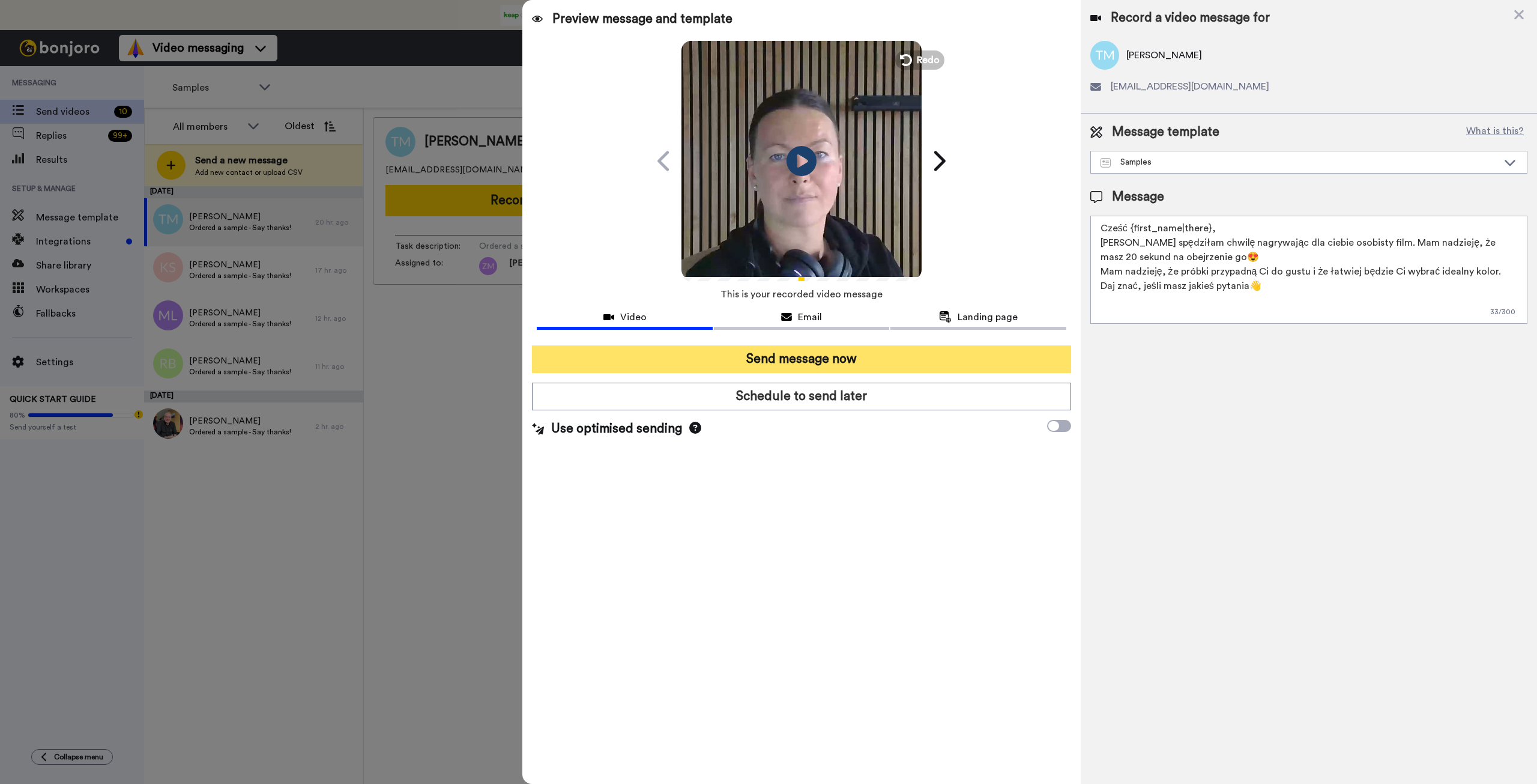
click at [829, 363] on button "Send message now" at bounding box center [801, 359] width 539 height 27
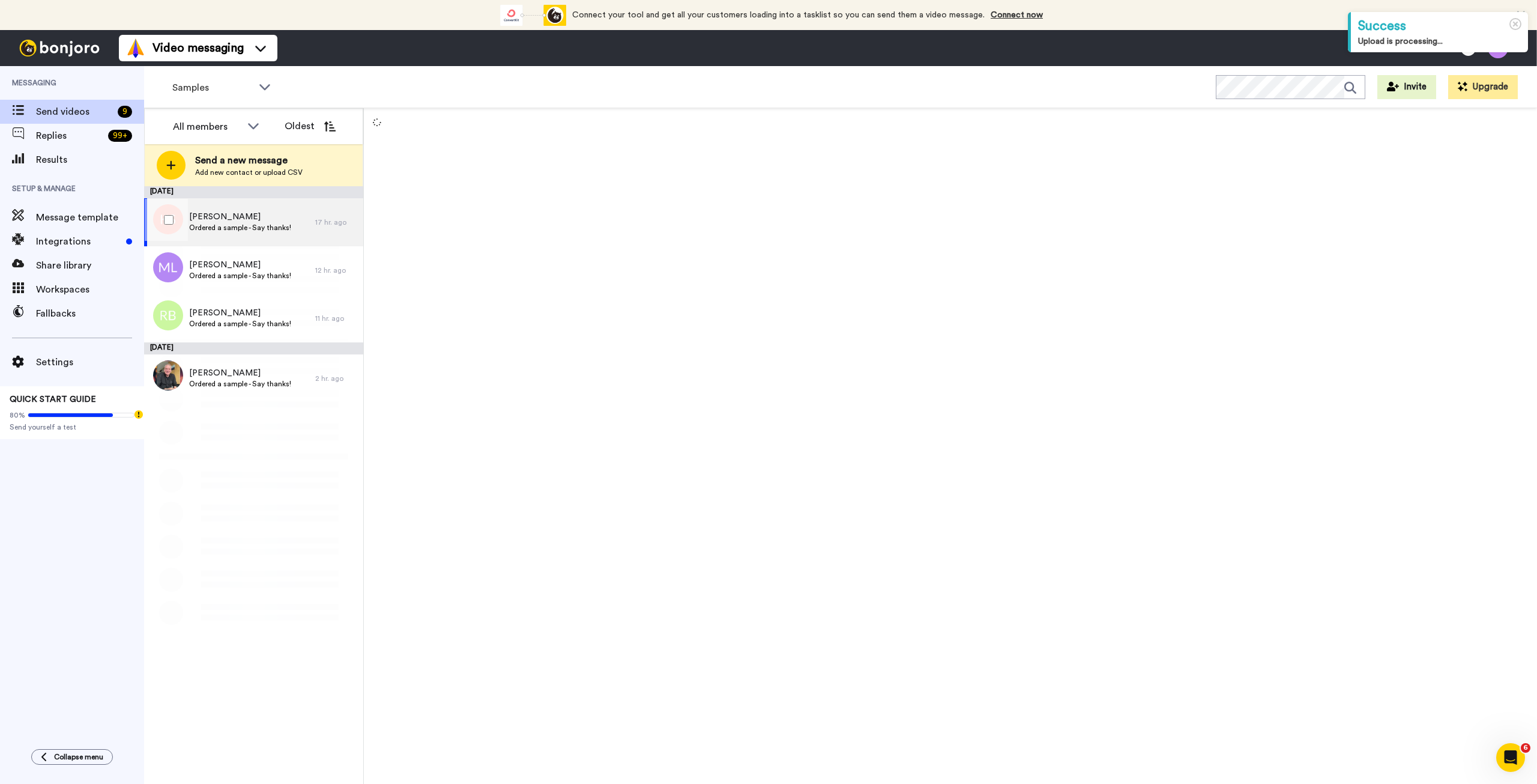
click at [269, 222] on span "Kamil Siejkowski" at bounding box center [240, 216] width 102 height 12
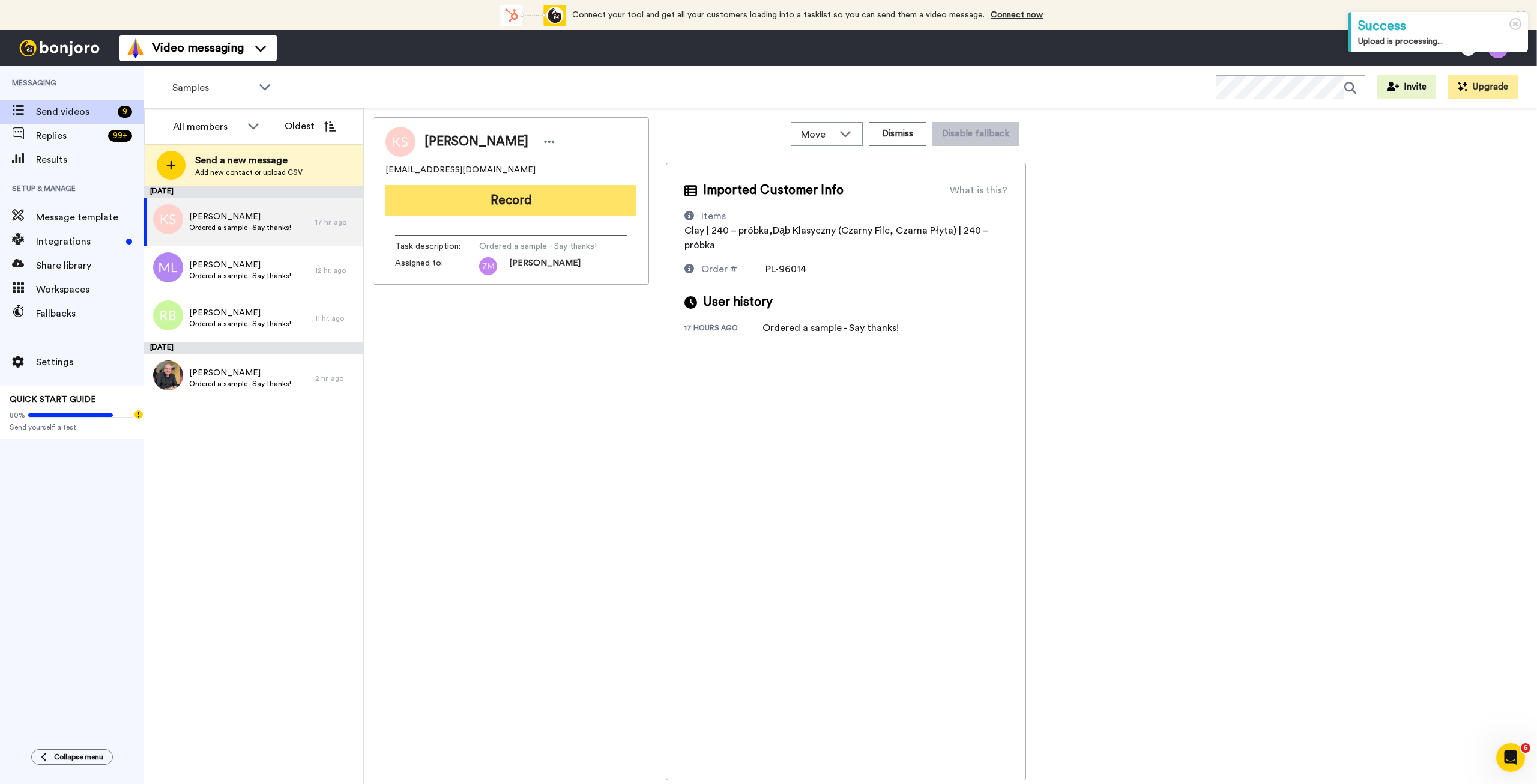
click at [474, 208] on button "Record" at bounding box center [511, 201] width 251 height 31
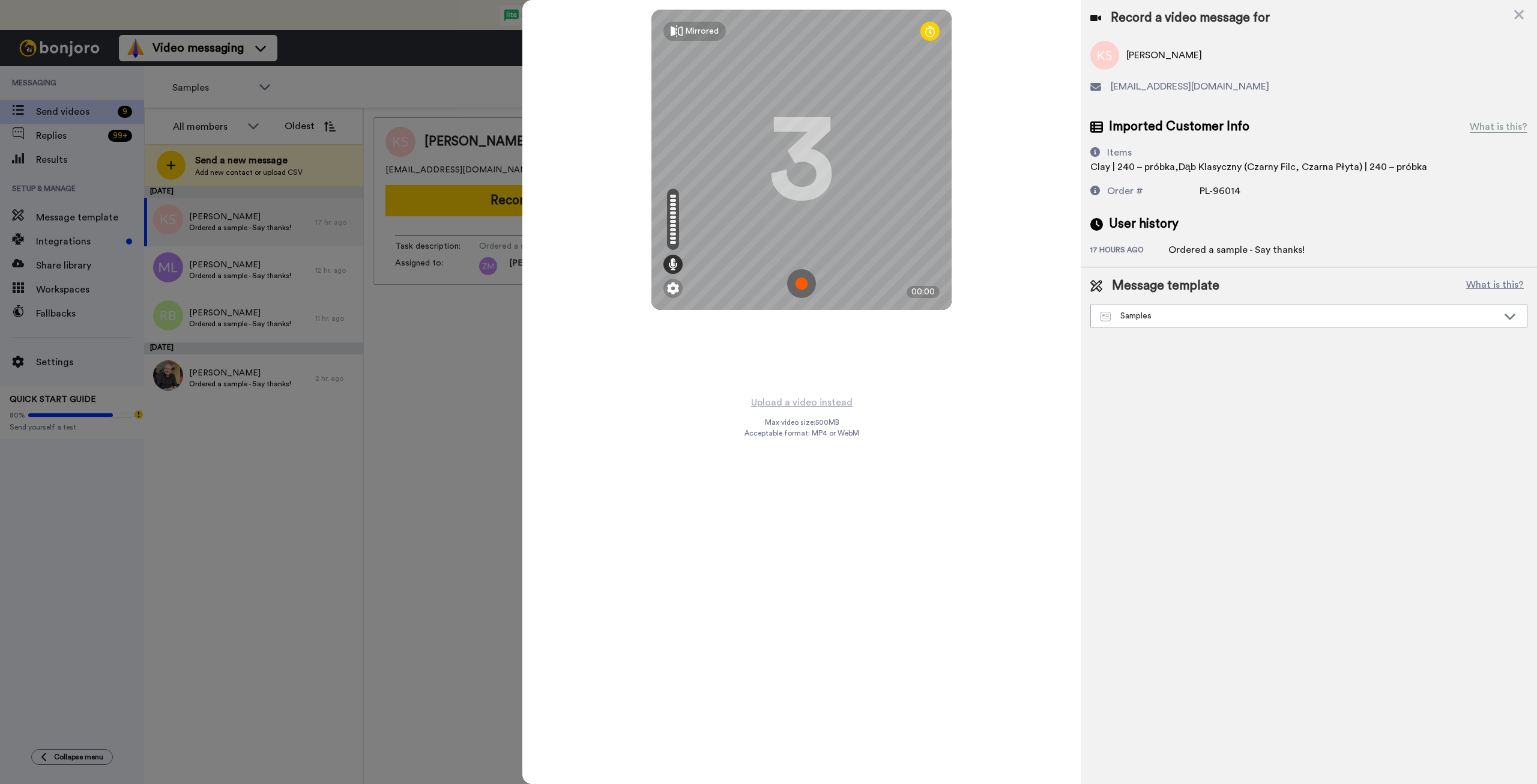
click at [801, 283] on img at bounding box center [802, 284] width 29 height 29
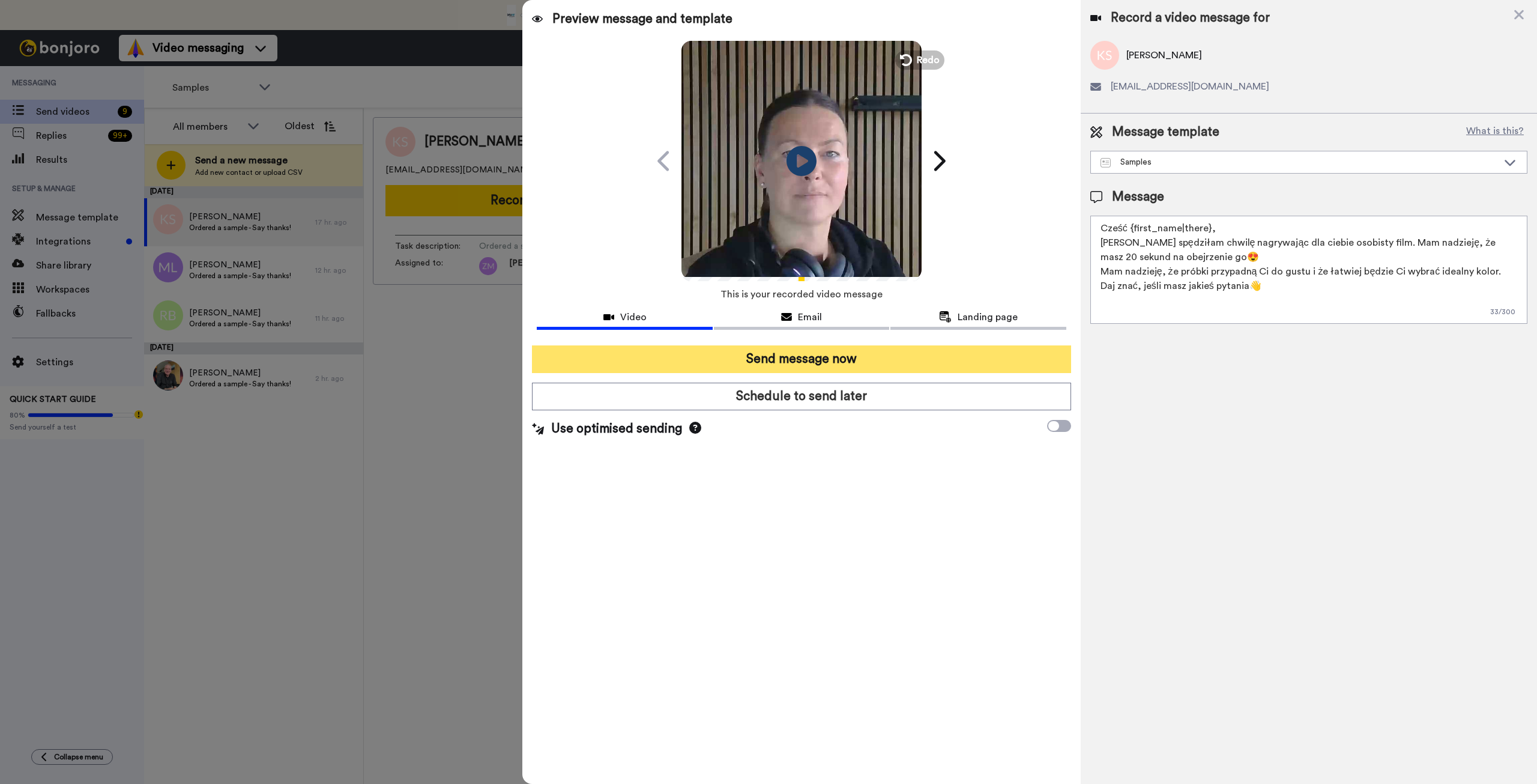
click at [855, 364] on button "Send message now" at bounding box center [801, 359] width 539 height 27
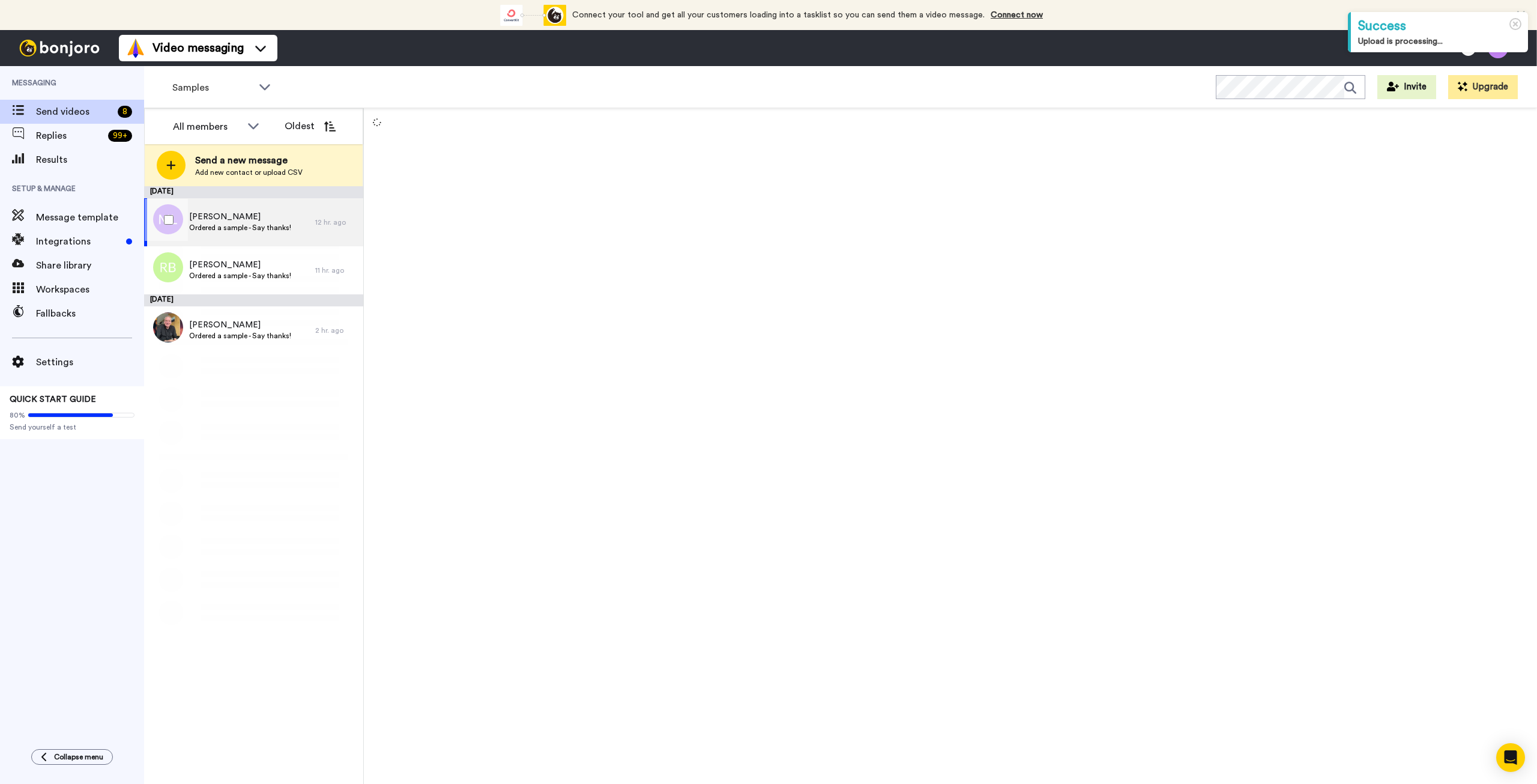
click at [240, 229] on span "Ordered a sample - Say thanks!" at bounding box center [240, 227] width 102 height 10
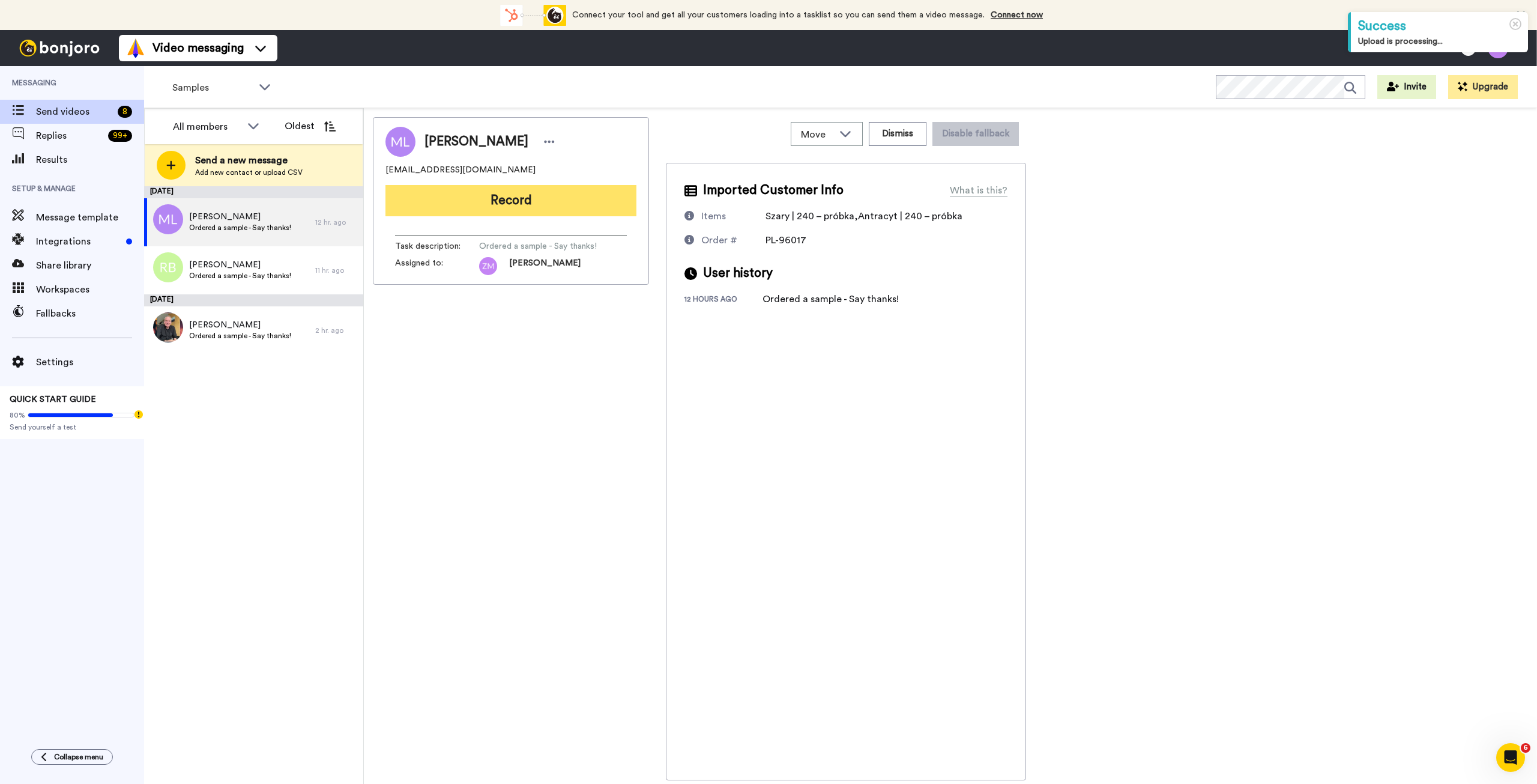
click at [531, 207] on button "Record" at bounding box center [511, 201] width 251 height 31
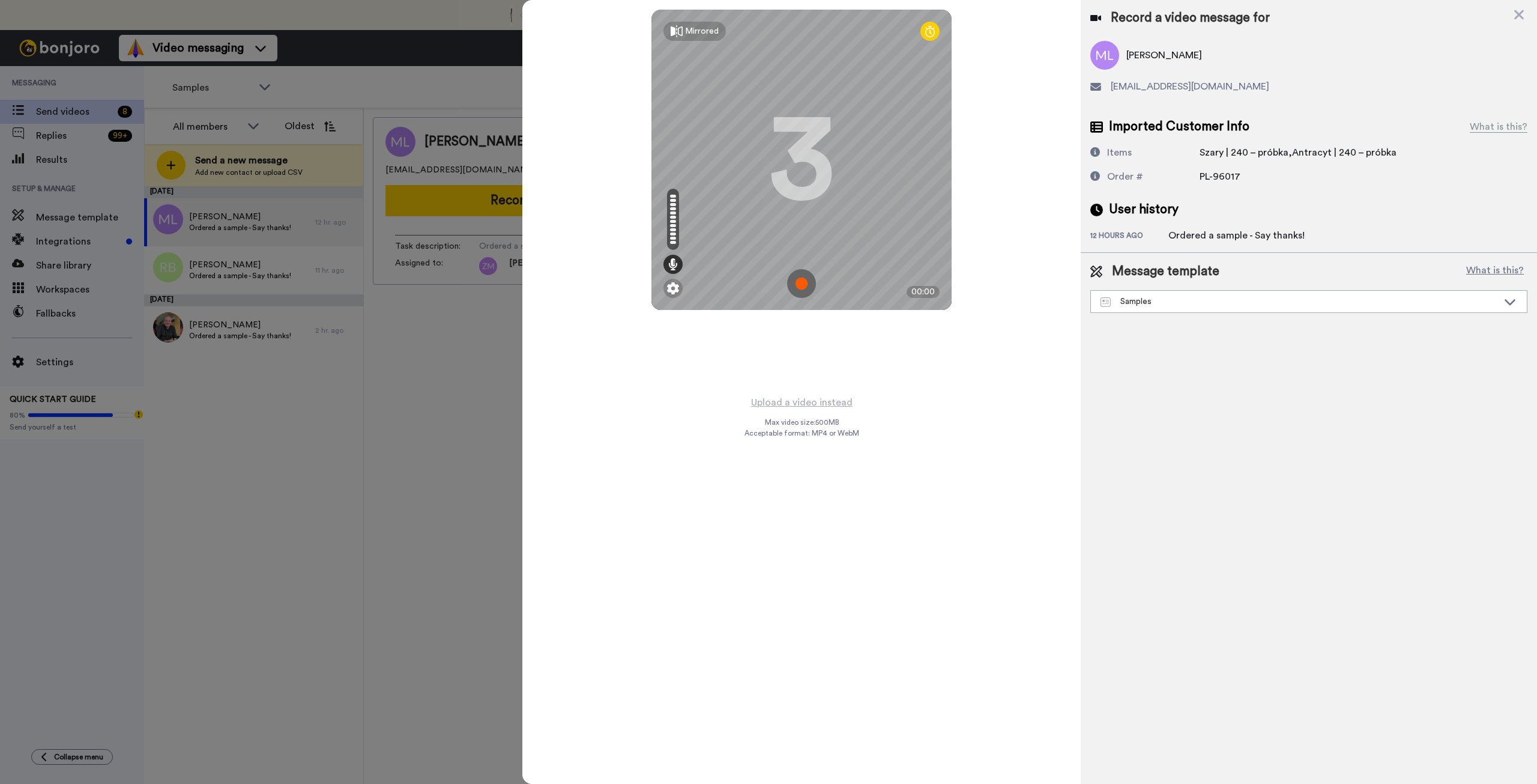
click at [798, 283] on img at bounding box center [802, 284] width 29 height 29
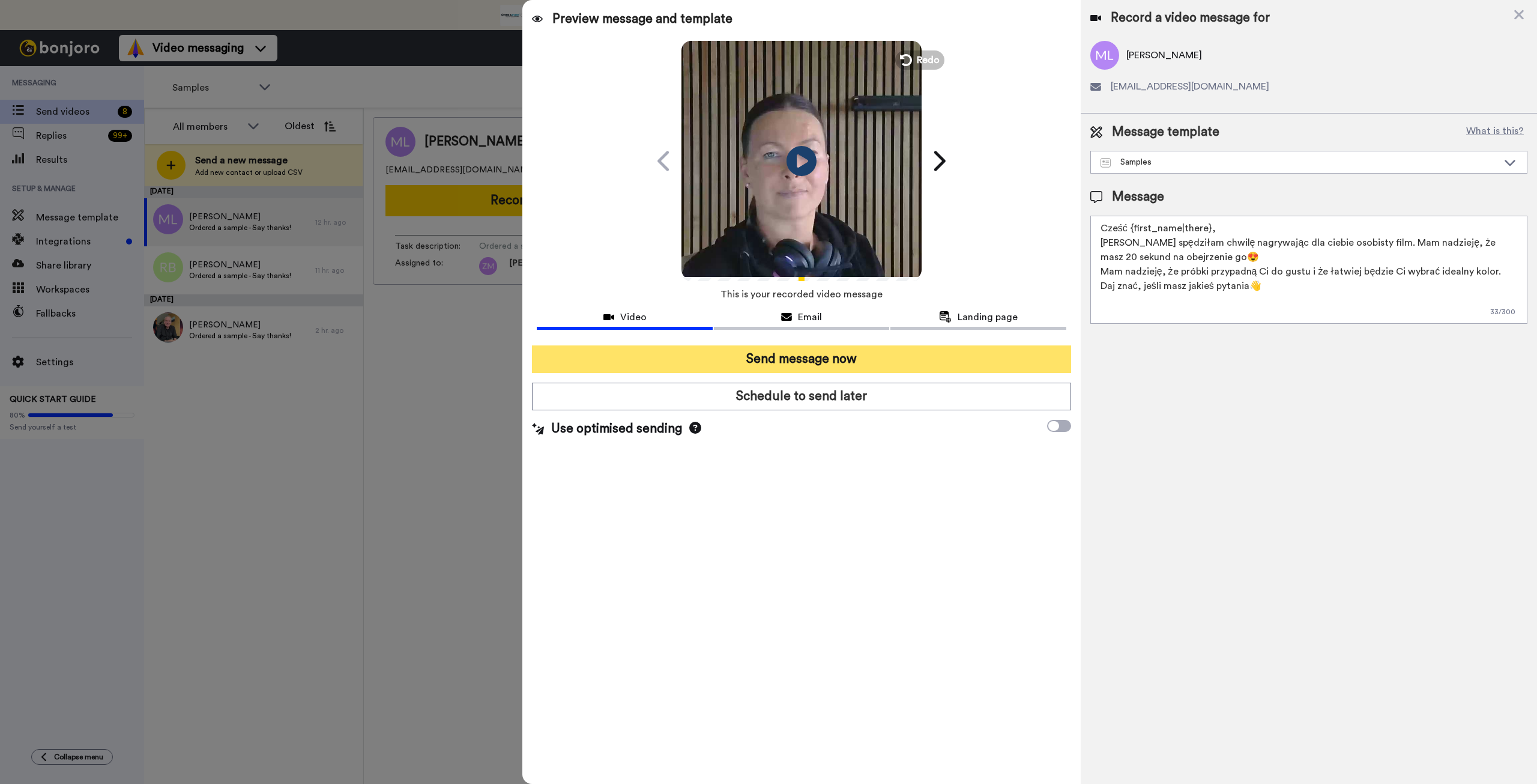
click at [889, 356] on button "Send message now" at bounding box center [801, 359] width 539 height 27
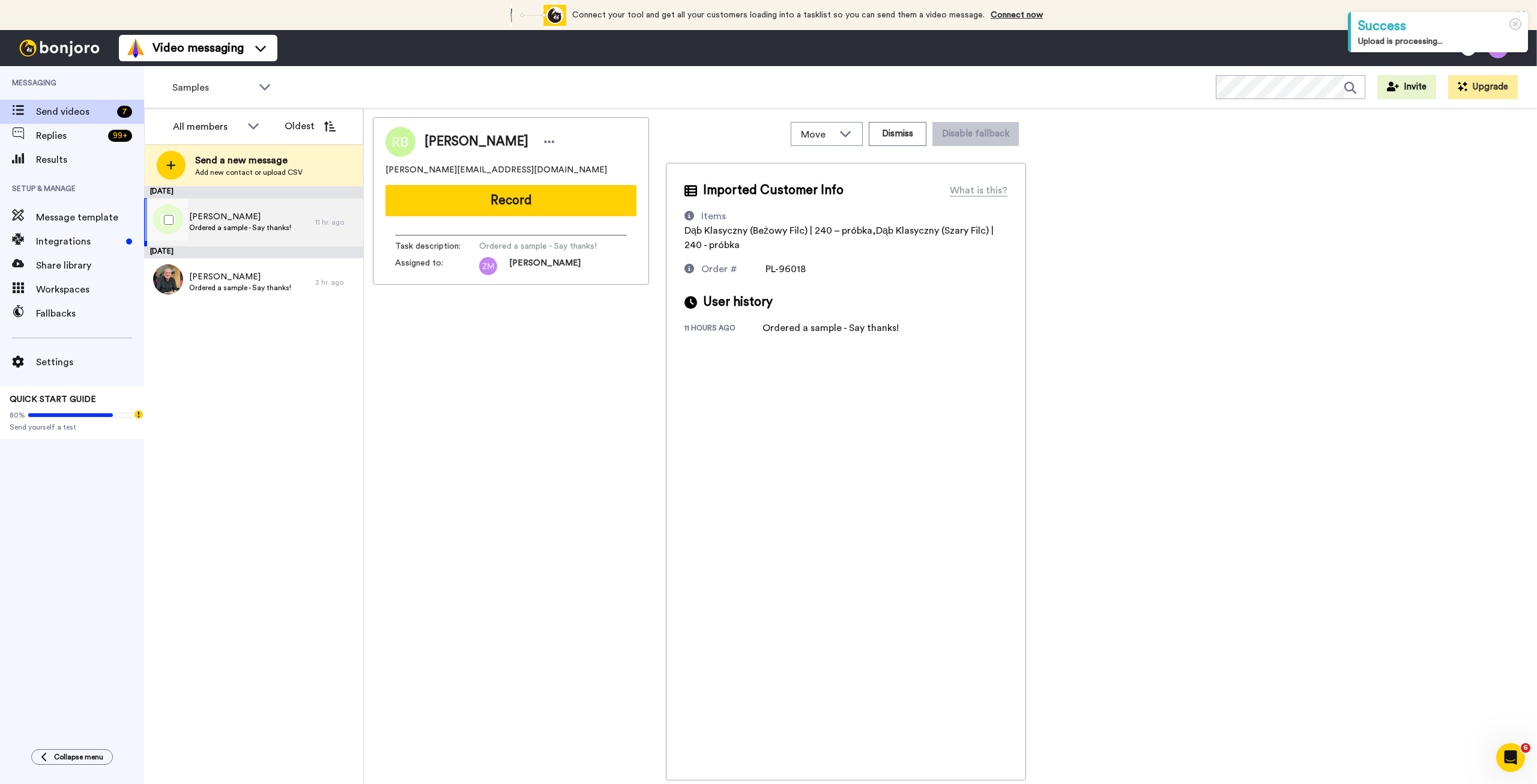
click at [267, 230] on span "Ordered a sample - Say thanks!" at bounding box center [240, 227] width 102 height 10
click at [499, 203] on button "Record" at bounding box center [511, 201] width 251 height 31
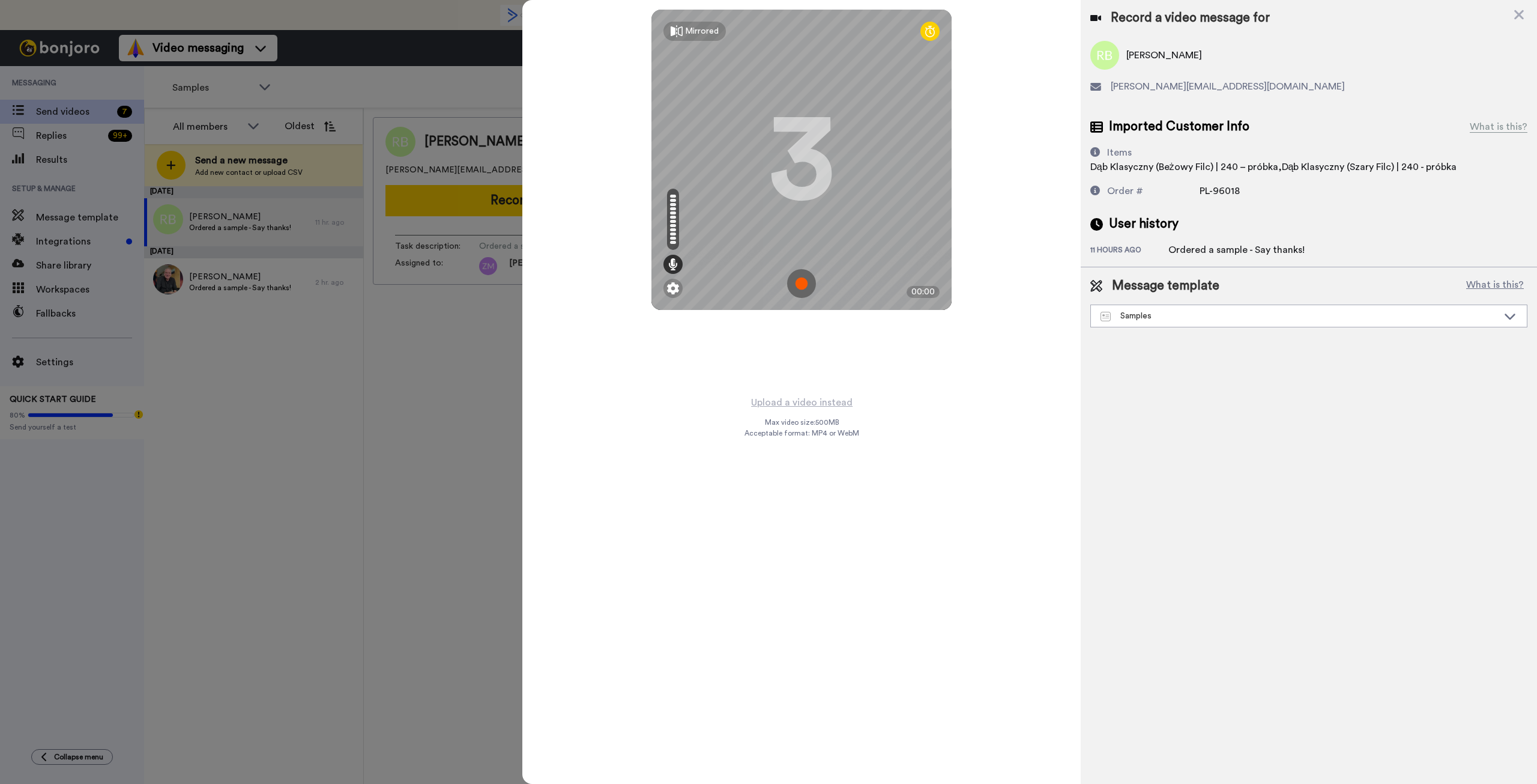
click at [799, 281] on img at bounding box center [802, 284] width 29 height 29
click at [811, 288] on img at bounding box center [802, 284] width 29 height 29
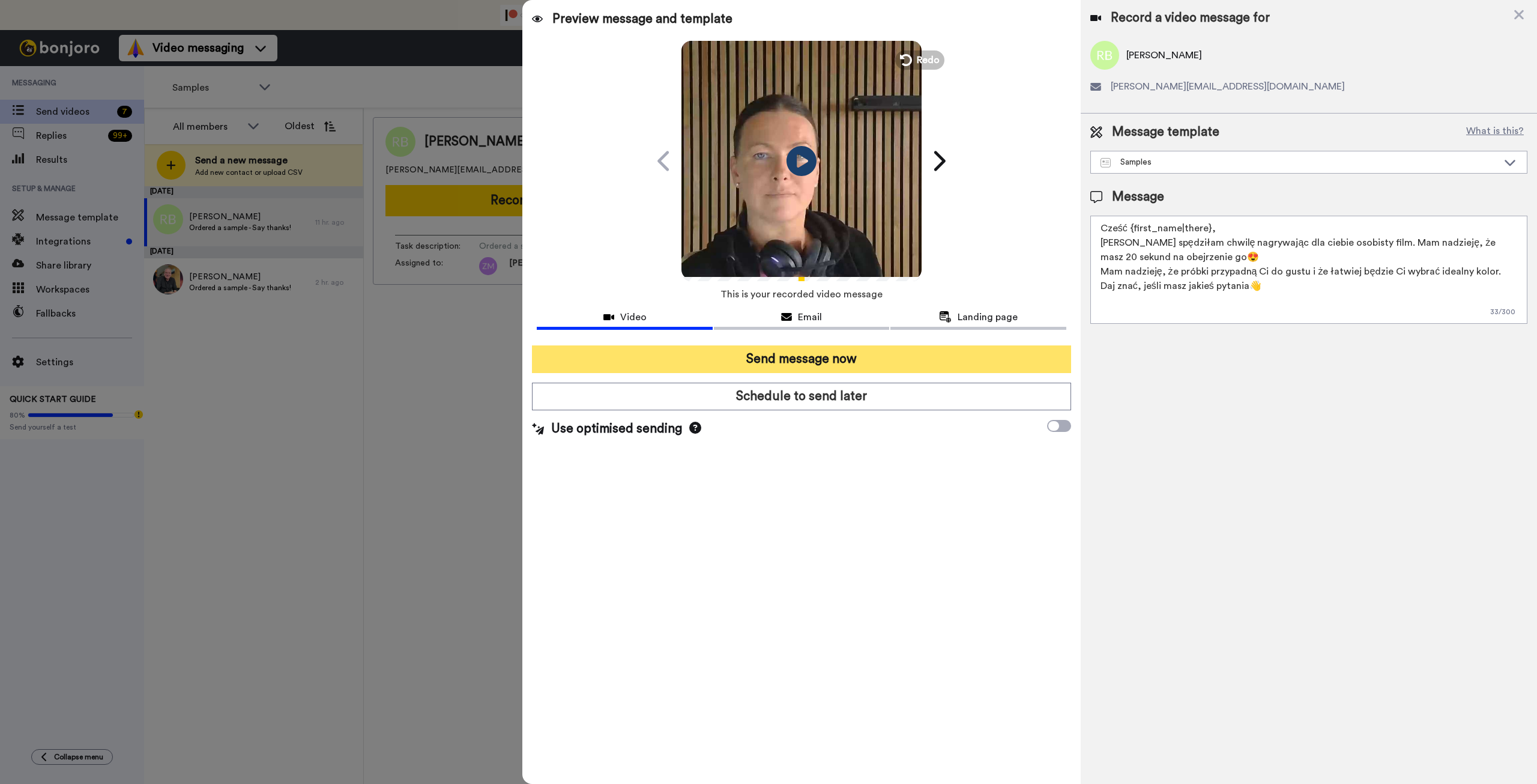
click at [932, 354] on button "Send message now" at bounding box center [801, 359] width 539 height 27
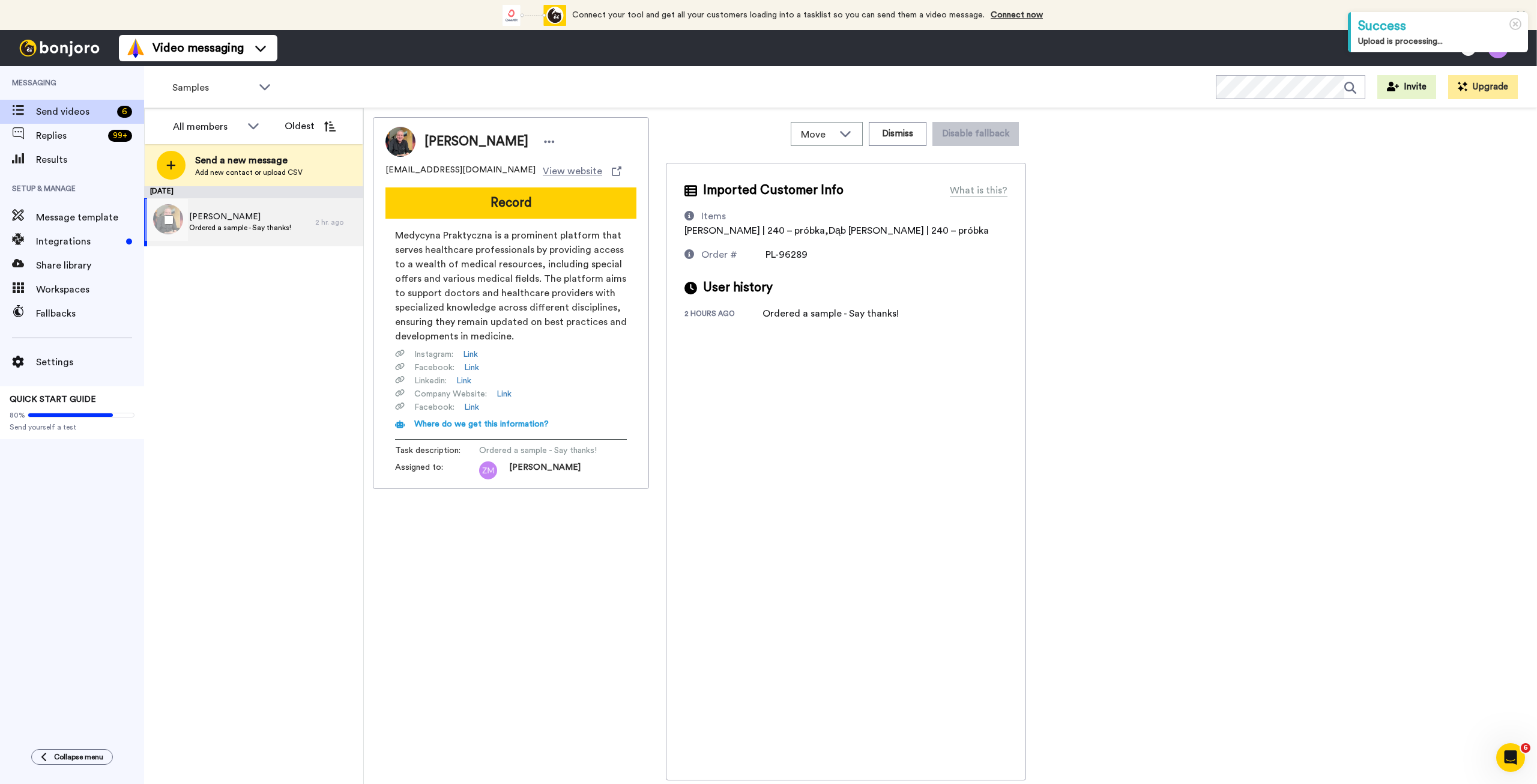
click at [244, 224] on span "Ordered a sample - Say thanks!" at bounding box center [240, 227] width 102 height 10
click at [541, 209] on button "Record" at bounding box center [511, 203] width 251 height 31
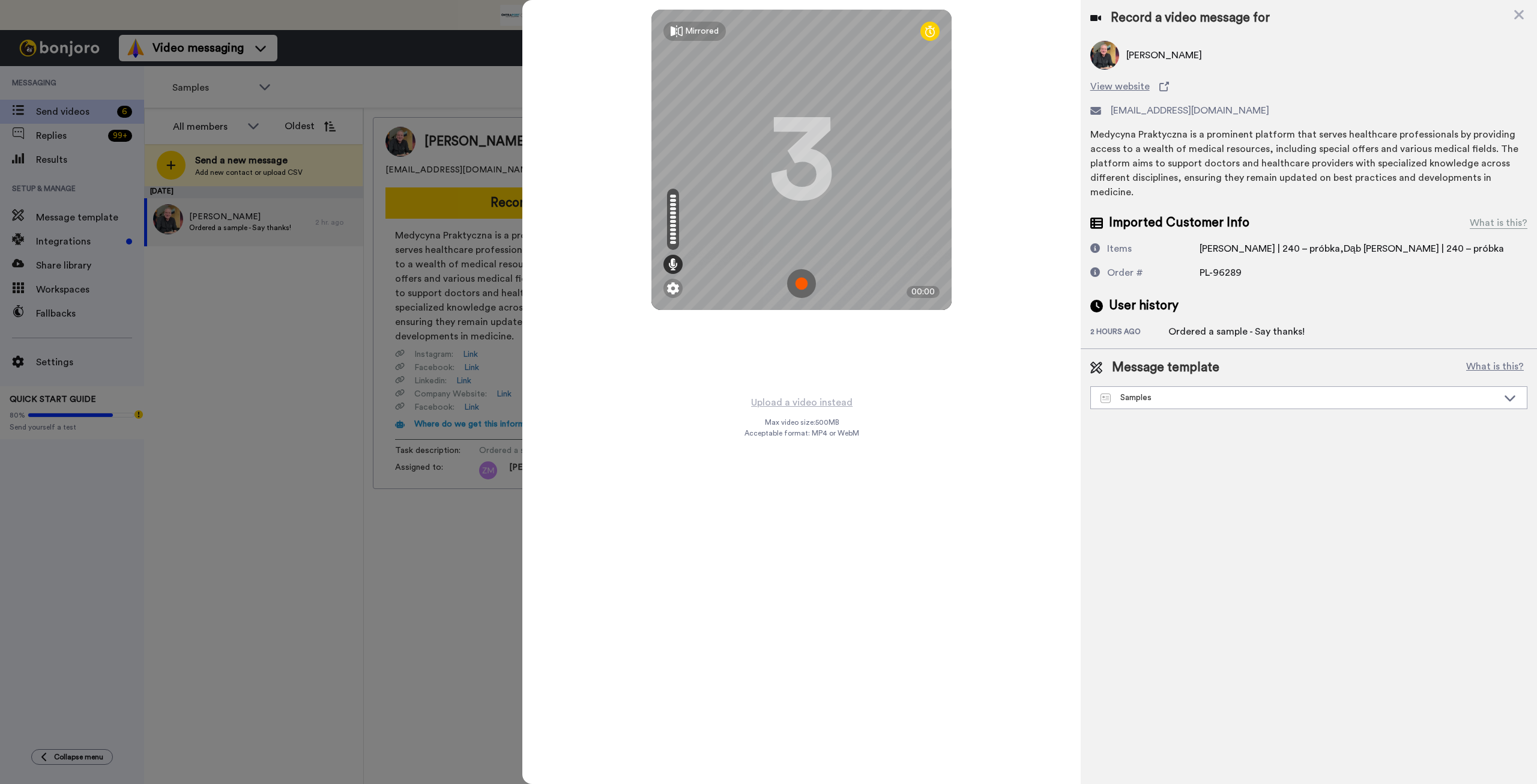
click at [799, 284] on img at bounding box center [802, 284] width 29 height 29
click at [799, 284] on img at bounding box center [802, 284] width 29 height 29
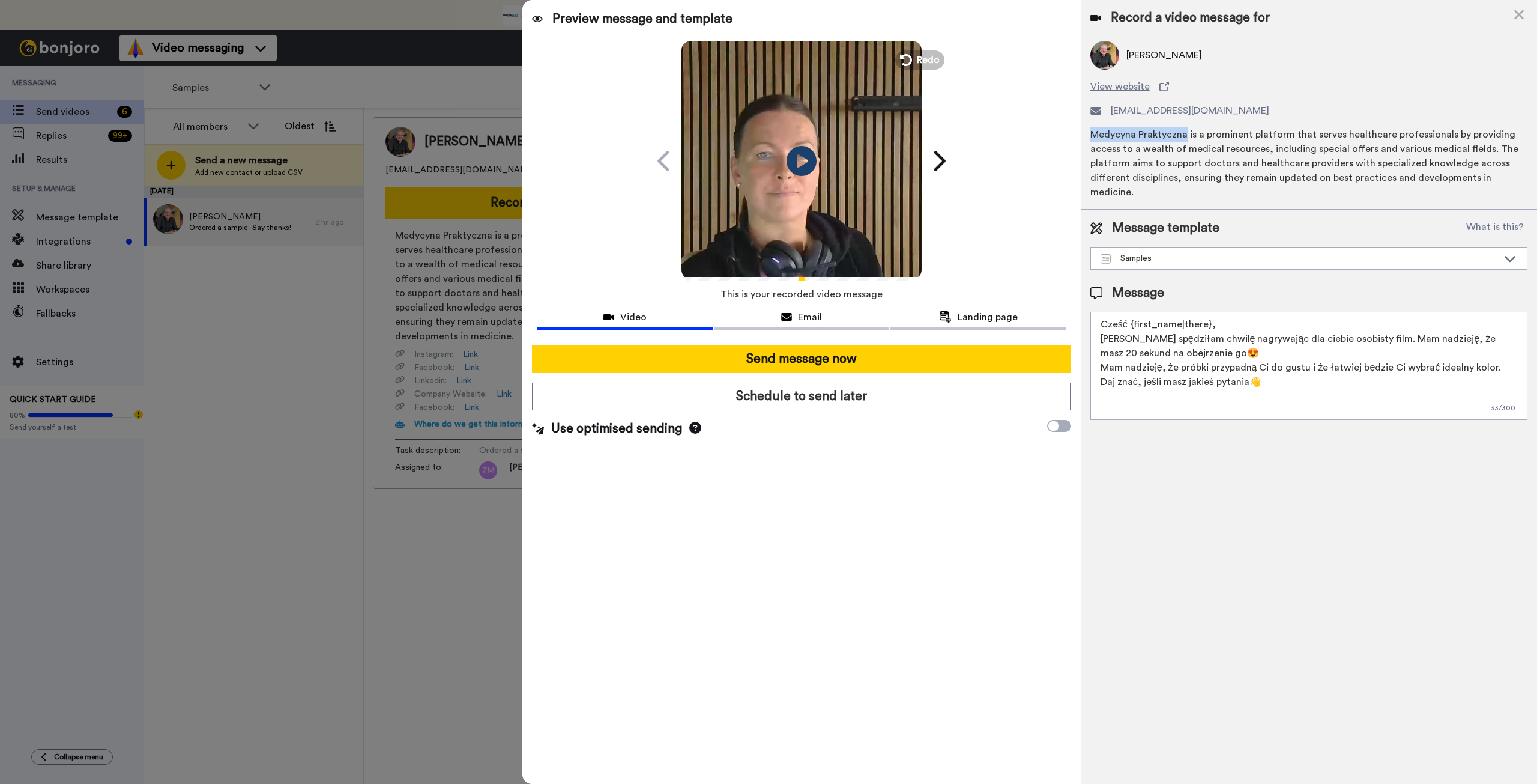
drag, startPoint x: 1186, startPoint y: 133, endPoint x: 1092, endPoint y: 135, distance: 94.0
click at [1092, 135] on div "Medycyna Praktyczna is a prominent platform that serves healthcare professional…" at bounding box center [1309, 163] width 438 height 72
copy div "Medycyna Praktyczna"
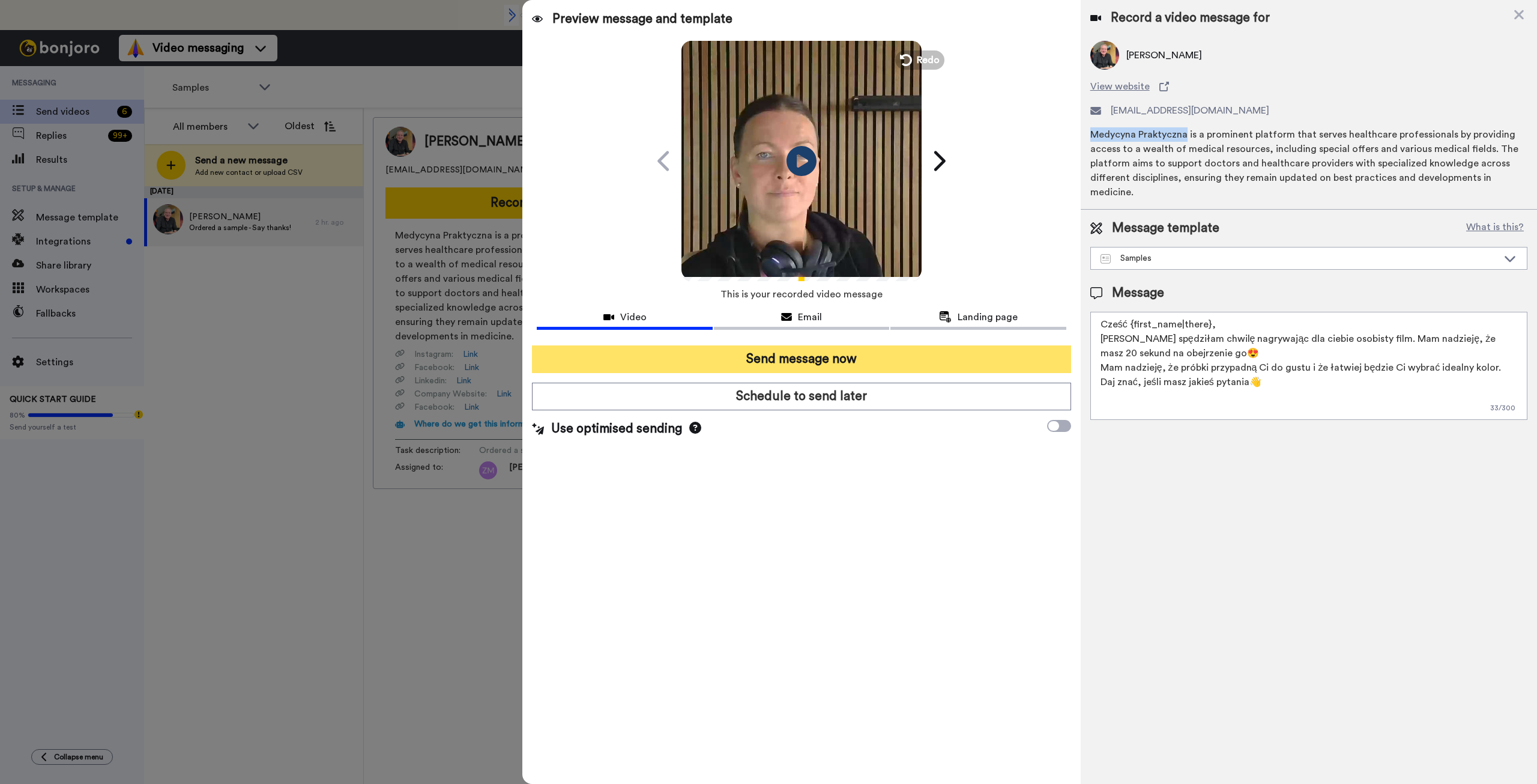
click at [954, 358] on button "Send message now" at bounding box center [801, 359] width 539 height 27
